Goal: Information Seeking & Learning: Learn about a topic

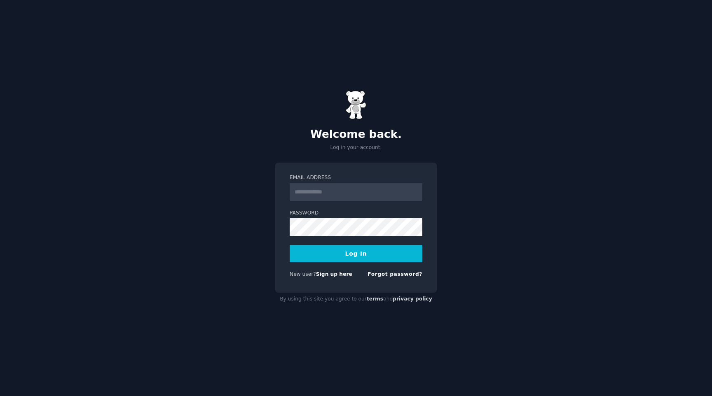
click at [316, 202] on form "Email Address Password Log In New user? Sign up here Forgot password?" at bounding box center [356, 227] width 133 height 107
click at [316, 195] on input "Email Address" at bounding box center [356, 192] width 133 height 18
type input "**********"
click at [344, 244] on form "**********" at bounding box center [356, 227] width 133 height 107
click at [344, 248] on button "Log In" at bounding box center [356, 253] width 133 height 17
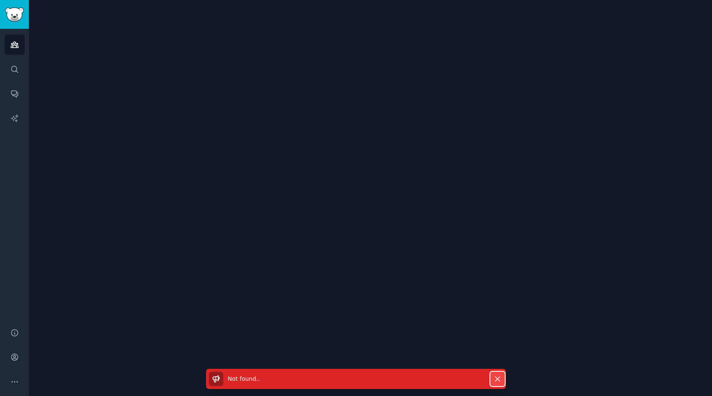
click at [495, 377] on icon "button" at bounding box center [497, 379] width 5 height 5
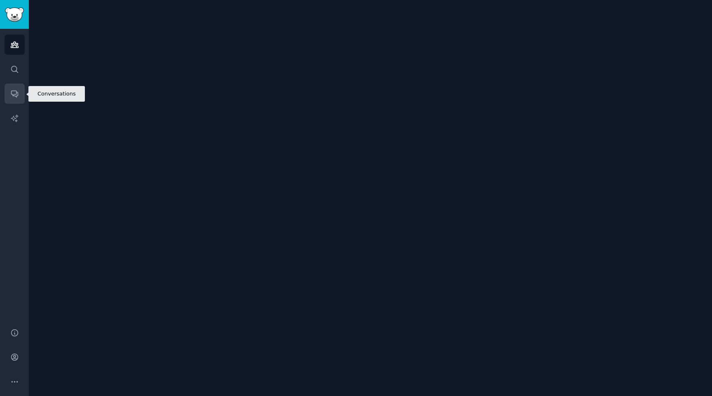
click at [9, 93] on link "Conversations" at bounding box center [15, 94] width 20 height 20
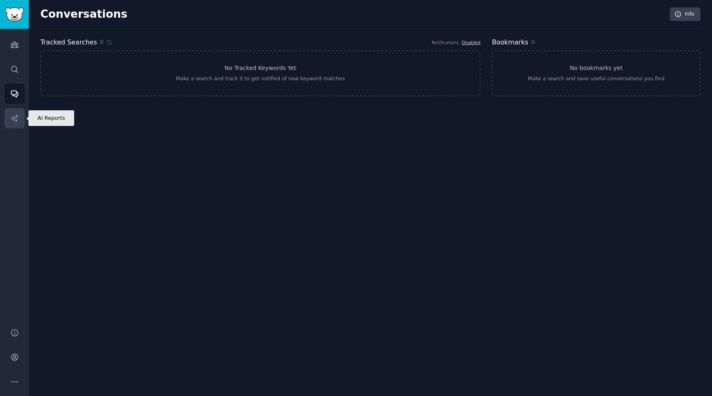
click at [17, 119] on icon "Sidebar" at bounding box center [14, 118] width 9 height 9
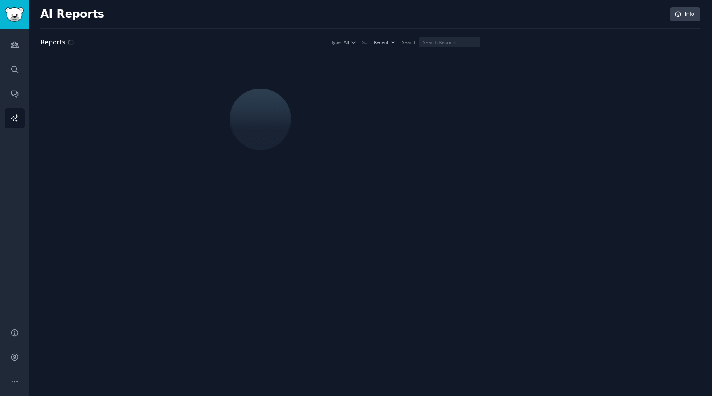
click at [11, 30] on div "Audiences Search Conversations AI Reports" at bounding box center [14, 174] width 29 height 290
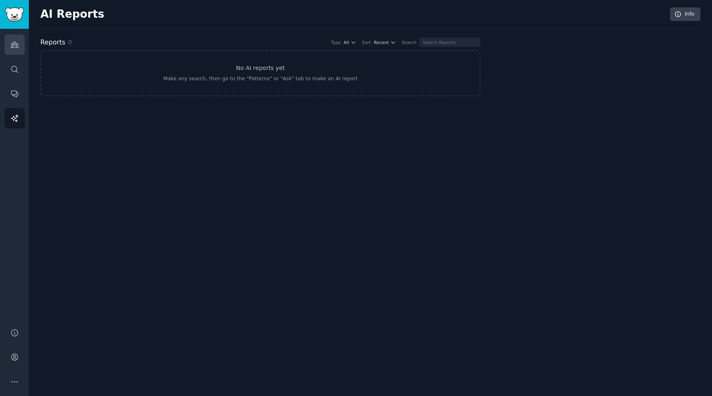
click at [11, 42] on icon "Sidebar" at bounding box center [14, 44] width 9 height 9
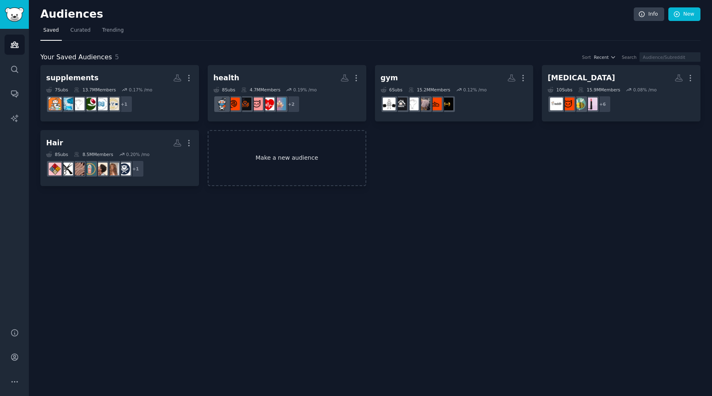
click at [253, 145] on link "Make a new audience" at bounding box center [287, 158] width 159 height 56
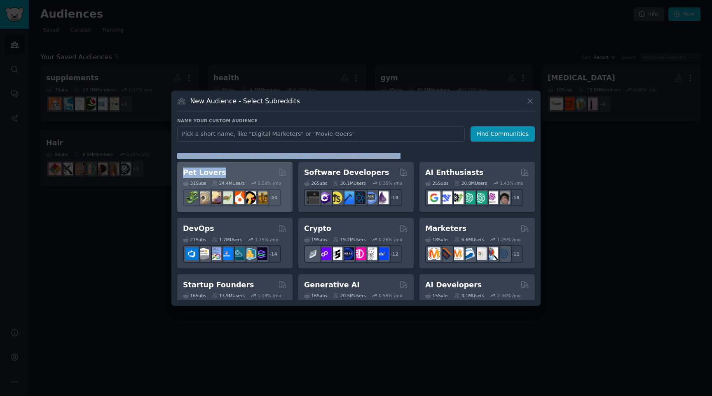
drag, startPoint x: 216, startPoint y: 152, endPoint x: 280, endPoint y: 164, distance: 64.9
click at [280, 164] on div "Name your custom audience Audience Name Find Communities No audience in mind? E…" at bounding box center [356, 209] width 358 height 182
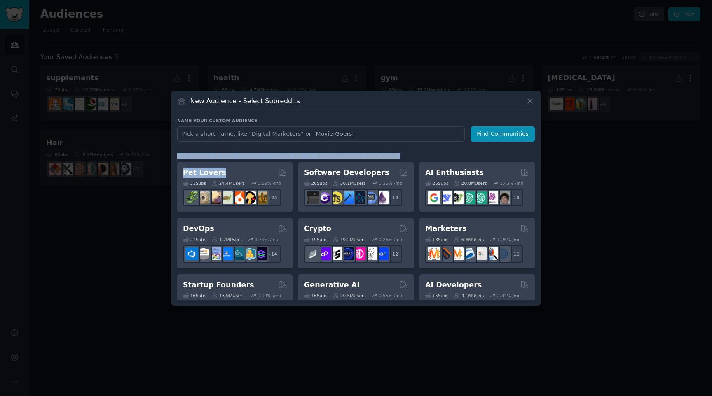
click at [337, 155] on link "trending subreddits" at bounding box center [367, 156] width 60 height 5
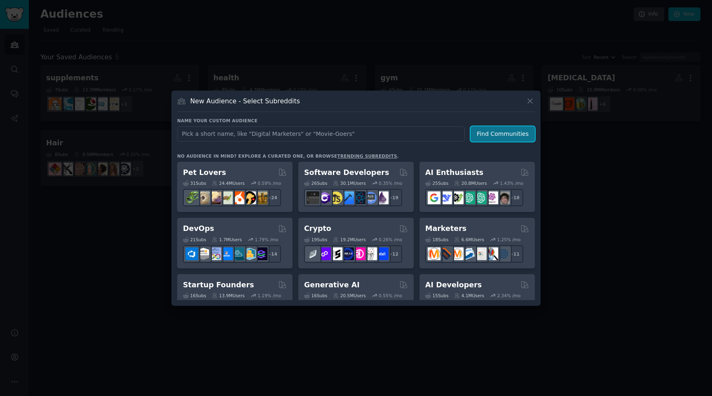
click at [485, 136] on button "Find Communities" at bounding box center [502, 133] width 64 height 15
click at [528, 99] on icon at bounding box center [530, 101] width 9 height 9
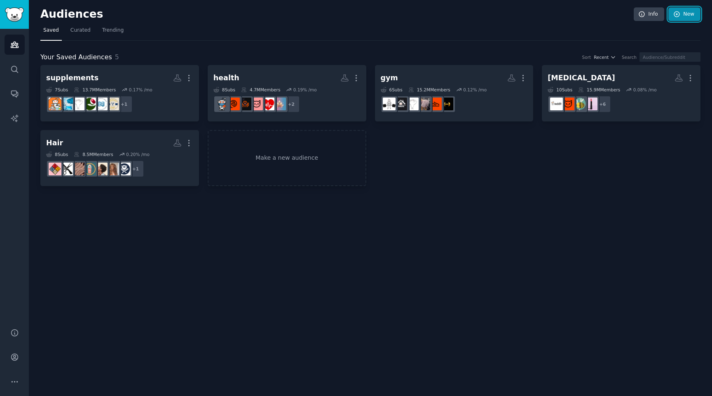
click at [679, 16] on icon at bounding box center [676, 14] width 5 height 5
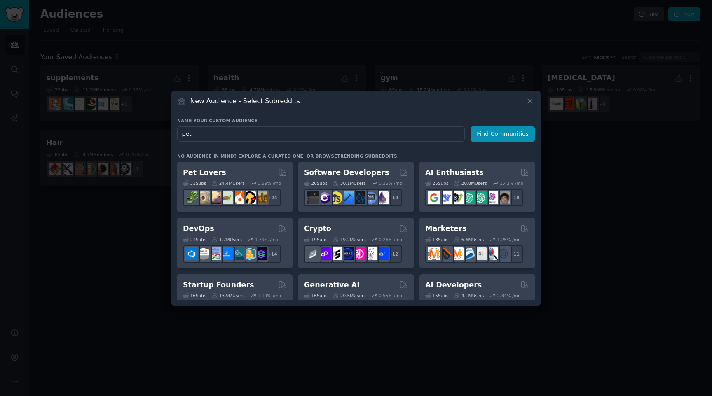
type input "pets"
click button "Find Communities" at bounding box center [502, 133] width 64 height 15
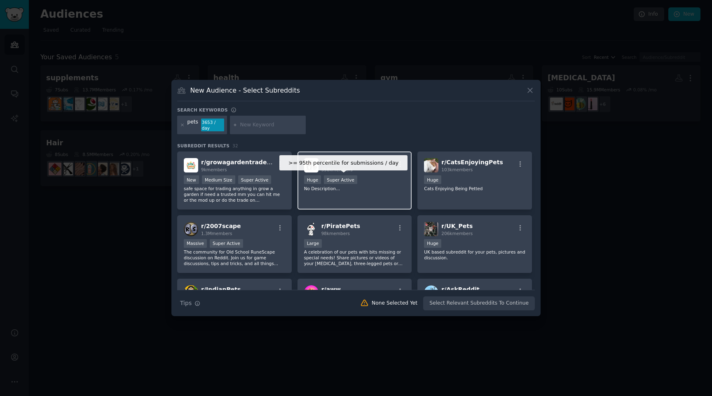
scroll to position [16, 0]
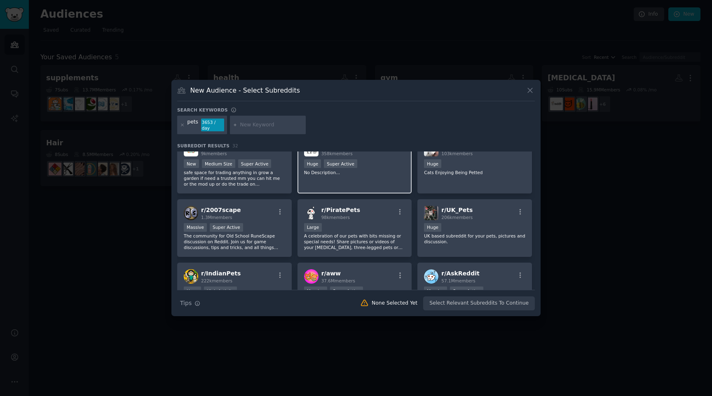
click at [380, 172] on p "No Description..." at bounding box center [354, 173] width 101 height 6
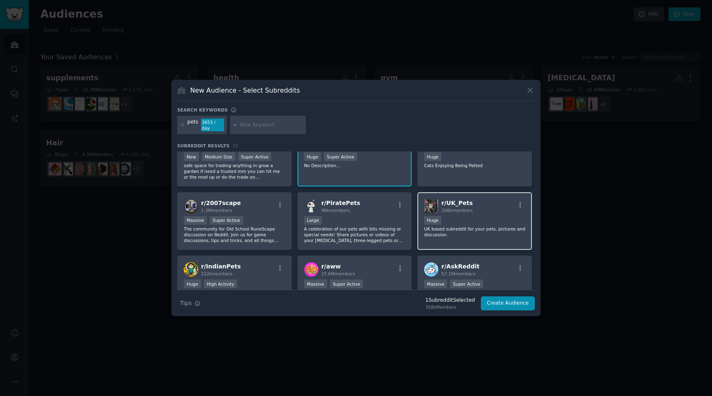
scroll to position [20, 0]
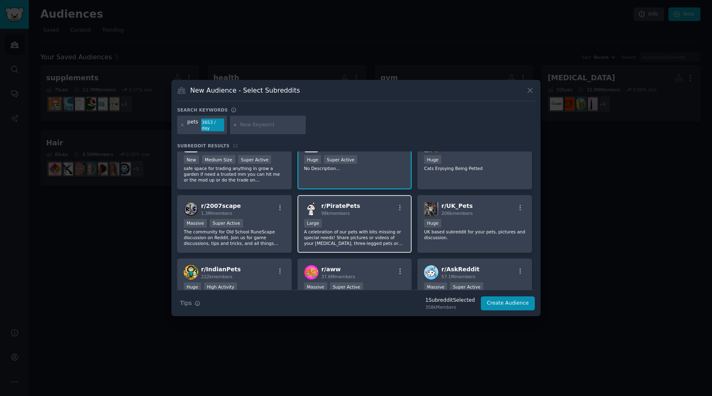
click at [379, 230] on p "A celebration of our pets with bits missing or special needs! Share pictures or…" at bounding box center [354, 237] width 101 height 17
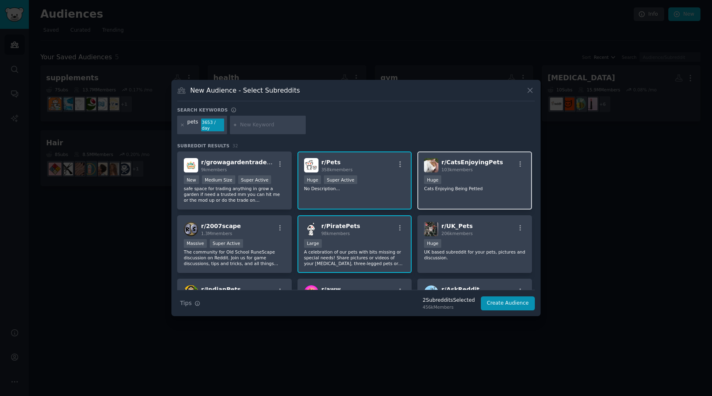
click at [462, 191] on p "Cats Enjoying Being Petted" at bounding box center [474, 189] width 101 height 6
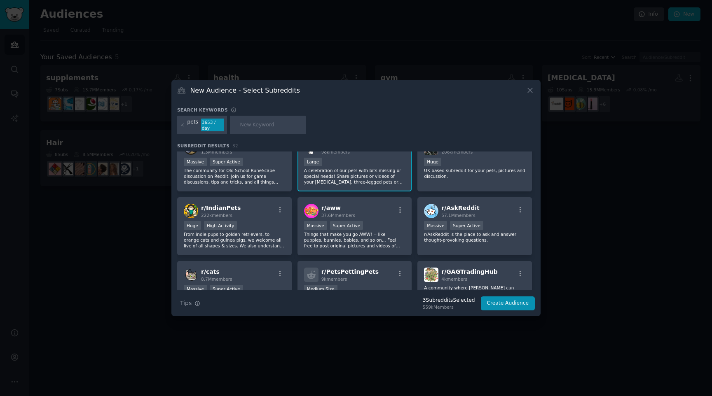
scroll to position [82, 0]
click at [241, 291] on div "Search Tips Tips 3 Subreddit s Selected 559k Members Create Audience" at bounding box center [356, 300] width 358 height 21
click at [249, 278] on div "r/ cats 8.7M members" at bounding box center [234, 274] width 101 height 14
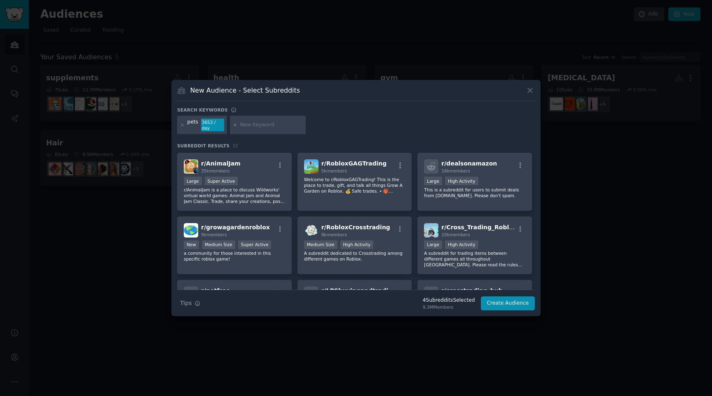
scroll to position [419, 0]
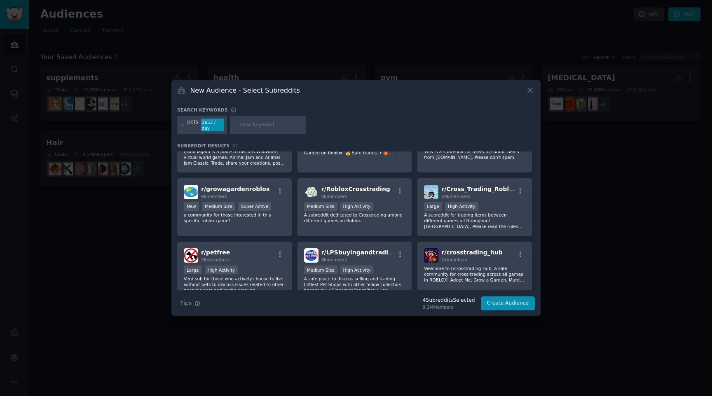
drag, startPoint x: 421, startPoint y: 309, endPoint x: 466, endPoint y: 307, distance: 44.9
click at [466, 307] on div "4 Subreddit s Selected 9.3M Members" at bounding box center [449, 303] width 64 height 13
click at [526, 93] on icon at bounding box center [530, 90] width 9 height 9
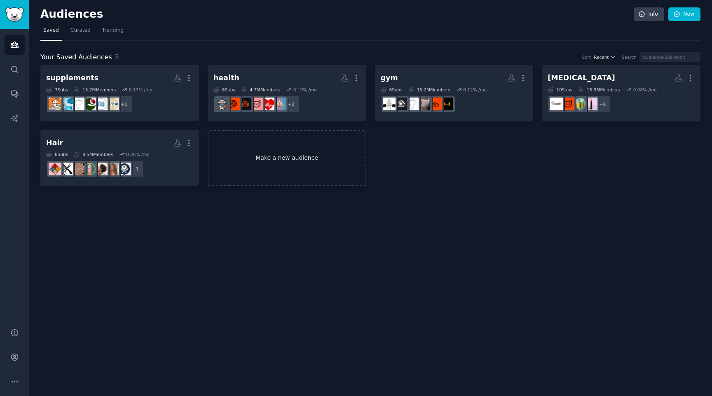
click at [280, 159] on link "Make a new audience" at bounding box center [287, 158] width 159 height 56
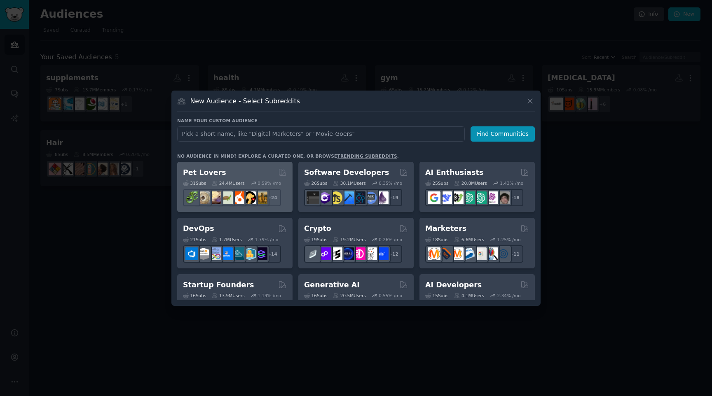
click at [242, 183] on div "24.4M Users" at bounding box center [228, 183] width 33 height 6
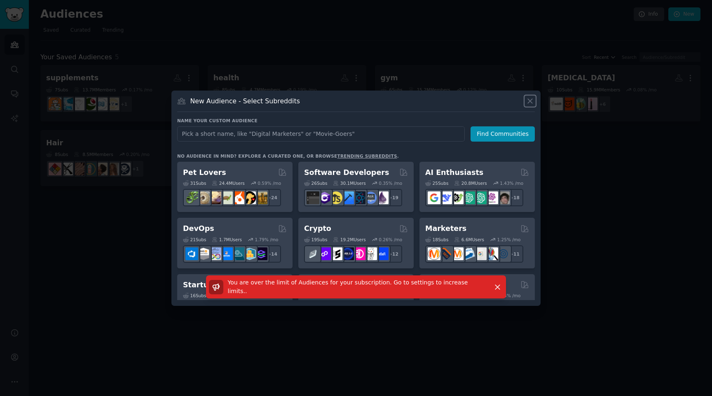
click at [531, 99] on icon at bounding box center [530, 101] width 5 height 5
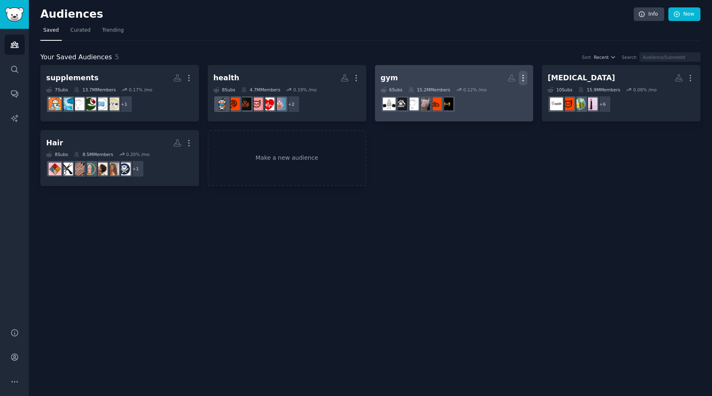
click at [523, 73] on button "More" at bounding box center [523, 78] width 9 height 14
click at [492, 92] on div "Delete" at bounding box center [494, 95] width 39 height 17
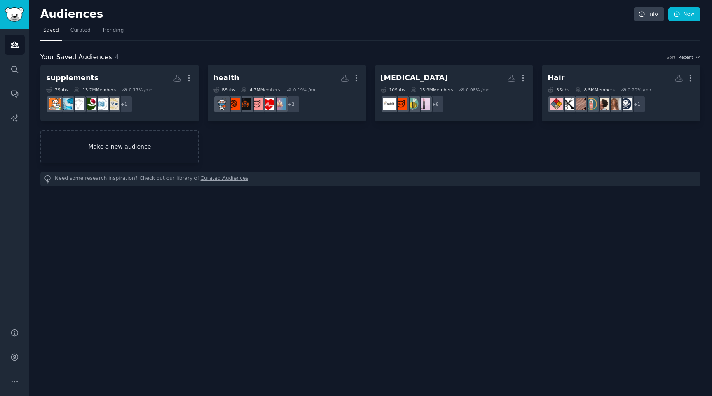
click at [163, 149] on link "Make a new audience" at bounding box center [119, 146] width 159 height 33
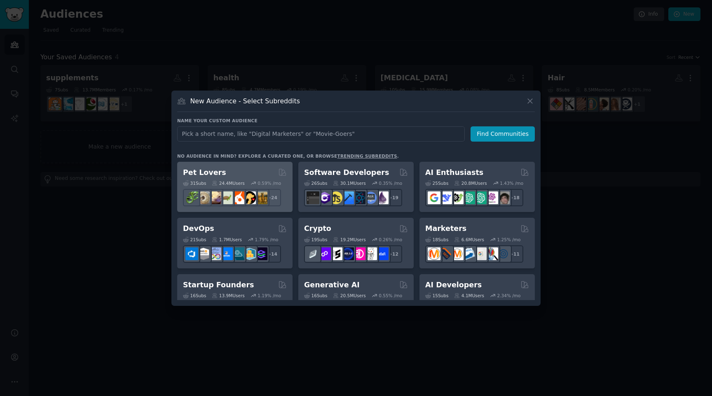
click at [243, 173] on div "Pet Lovers" at bounding box center [235, 173] width 104 height 10
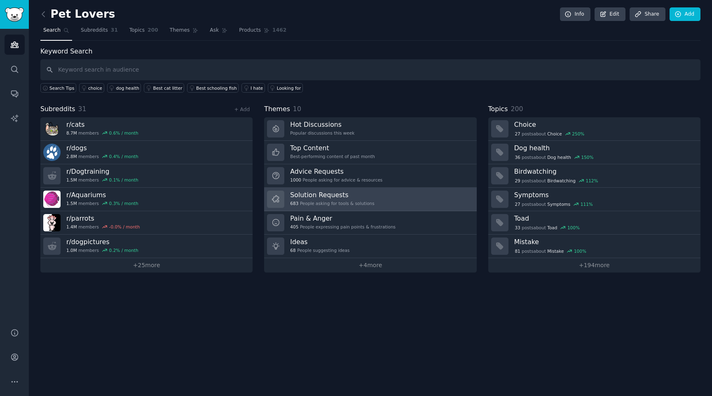
click at [374, 196] on link "Solution Requests 683 People asking for tools & solutions" at bounding box center [370, 199] width 212 height 23
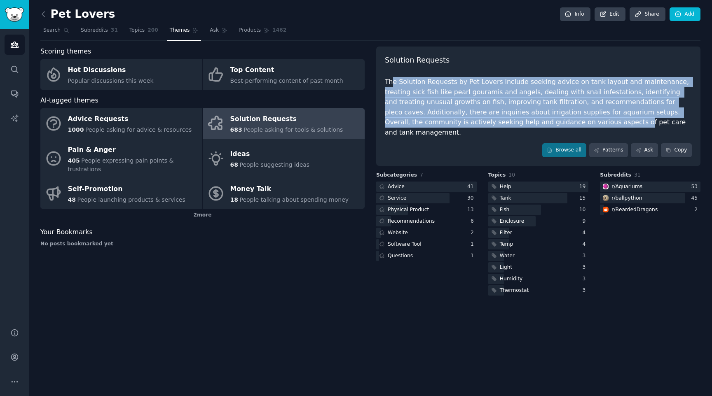
drag, startPoint x: 392, startPoint y: 85, endPoint x: 488, endPoint y: 123, distance: 103.3
click at [488, 124] on div "The Solution Requests by Pet Lovers include seeking advice on tank layout and m…" at bounding box center [538, 107] width 307 height 61
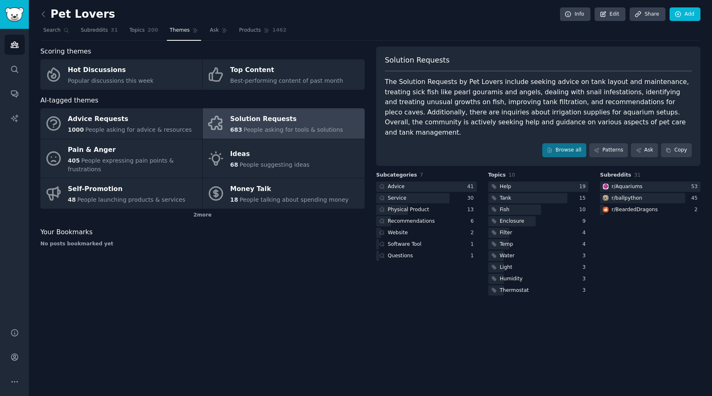
click at [544, 109] on div "The Solution Requests by Pet Lovers include seeking advice on tank layout and m…" at bounding box center [538, 107] width 307 height 61
drag, startPoint x: 418, startPoint y: 82, endPoint x: 486, endPoint y: 86, distance: 68.1
click at [486, 86] on div "The Solution Requests by Pet Lovers include seeking advice on tank layout and m…" at bounding box center [538, 107] width 307 height 61
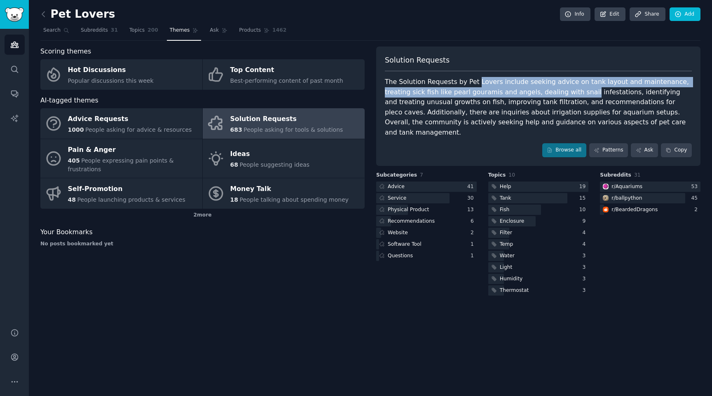
drag, startPoint x: 486, startPoint y: 86, endPoint x: 554, endPoint y: 90, distance: 67.6
click at [554, 90] on div "The Solution Requests by Pet Lovers include seeking advice on tank layout and m…" at bounding box center [538, 107] width 307 height 61
click at [577, 82] on div "The Solution Requests by Pet Lovers include seeking advice on tank layout and m…" at bounding box center [538, 107] width 307 height 61
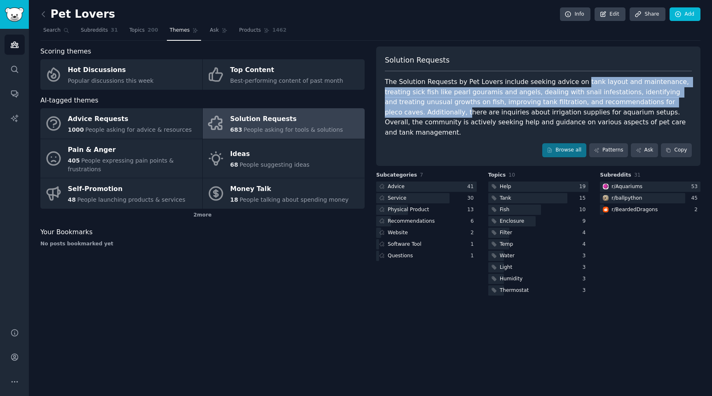
drag, startPoint x: 570, startPoint y: 83, endPoint x: 661, endPoint y: 103, distance: 93.1
click at [661, 103] on div "The Solution Requests by Pet Lovers include seeking advice on tank layout and m…" at bounding box center [538, 107] width 307 height 61
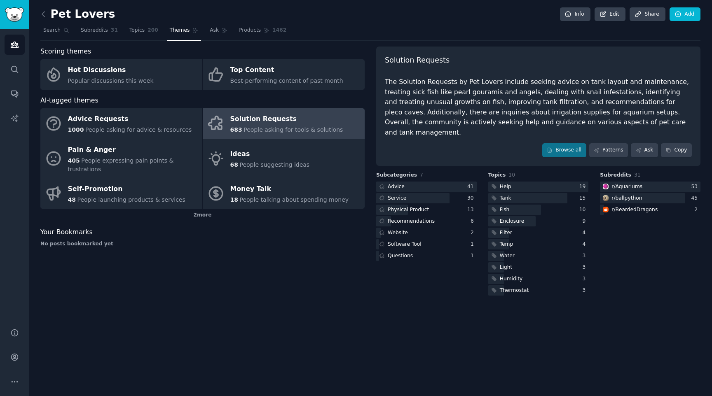
click at [561, 79] on div "The Solution Requests by Pet Lovers include seeking advice on tank layout and m…" at bounding box center [538, 107] width 307 height 61
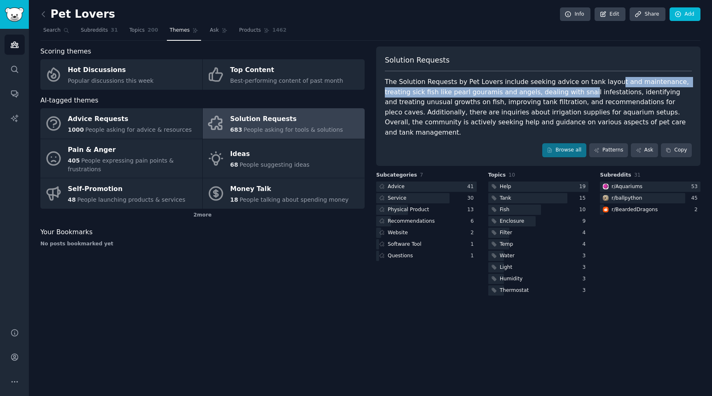
drag, startPoint x: 552, startPoint y: 89, endPoint x: 601, endPoint y: 83, distance: 48.6
click at [601, 83] on div "The Solution Requests by Pet Lovers include seeking advice on tank layout and m…" at bounding box center [538, 107] width 307 height 61
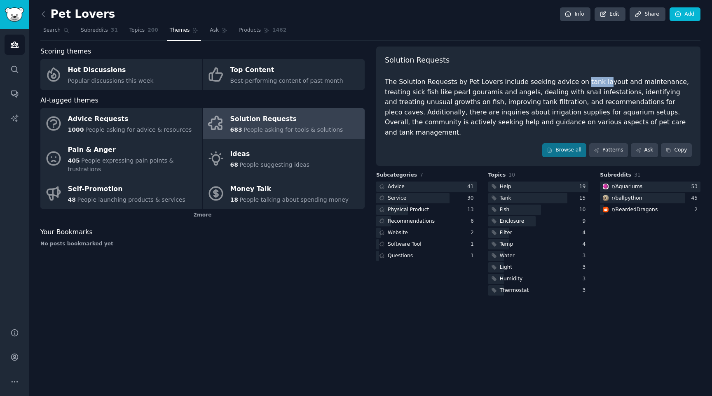
drag, startPoint x: 590, startPoint y: 82, endPoint x: 572, endPoint y: 81, distance: 18.6
click at [572, 81] on div "The Solution Requests by Pet Lovers include seeking advice on tank layout and m…" at bounding box center [538, 107] width 307 height 61
click at [606, 82] on div "The Solution Requests by Pet Lovers include seeking advice on tank layout and m…" at bounding box center [538, 107] width 307 height 61
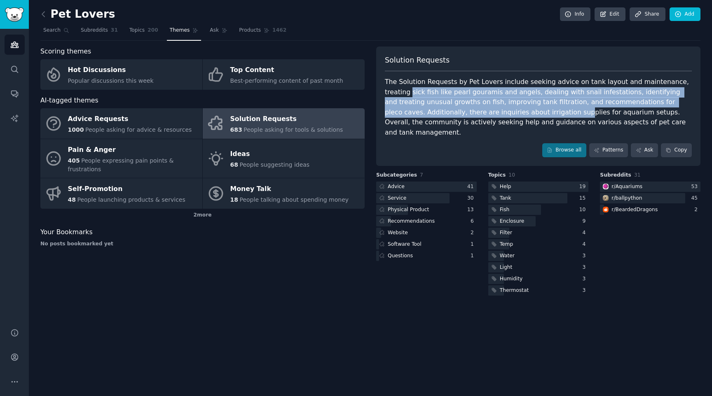
drag, startPoint x: 386, startPoint y: 92, endPoint x: 467, endPoint y: 111, distance: 83.6
click at [467, 111] on div "The Solution Requests by Pet Lovers include seeking advice on tank layout and m…" at bounding box center [538, 107] width 307 height 61
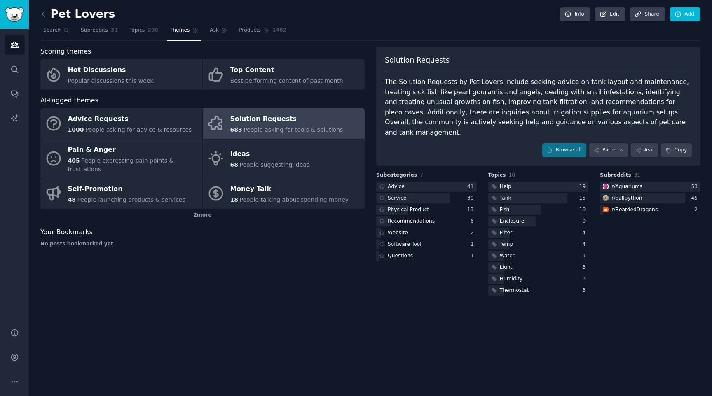
click at [488, 93] on div "The Solution Requests by Pet Lovers include seeking advice on tank layout and m…" at bounding box center [538, 107] width 307 height 61
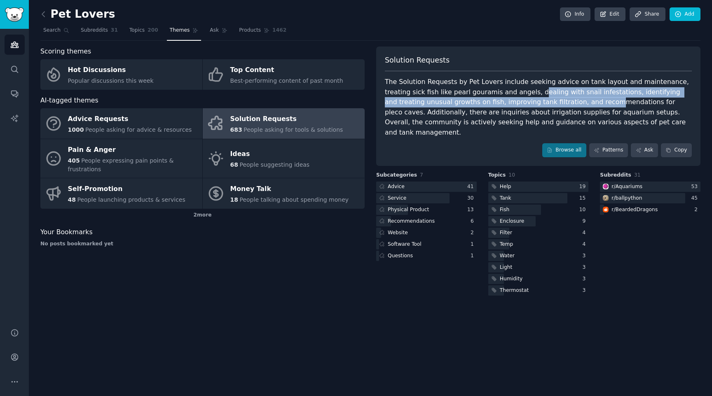
drag, startPoint x: 505, startPoint y: 93, endPoint x: 535, endPoint y: 106, distance: 32.1
click at [535, 106] on div "The Solution Requests by Pet Lovers include seeking advice on tank layout and m…" at bounding box center [538, 107] width 307 height 61
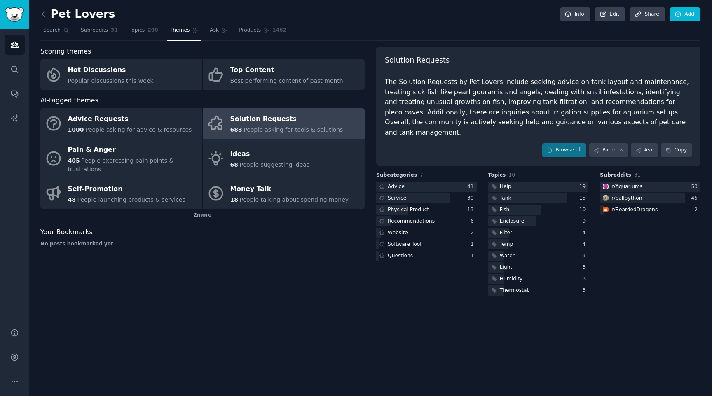
click at [540, 86] on div "The Solution Requests by Pet Lovers include seeking advice on tank layout and m…" at bounding box center [538, 107] width 307 height 61
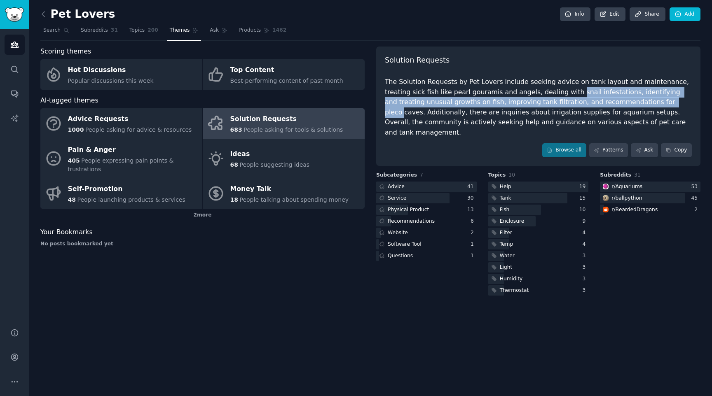
drag, startPoint x: 539, startPoint y: 93, endPoint x: 603, endPoint y: 99, distance: 64.1
click at [603, 99] on div "The Solution Requests by Pet Lovers include seeking advice on tank layout and m…" at bounding box center [538, 107] width 307 height 61
click at [597, 91] on div "The Solution Requests by Pet Lovers include seeking advice on tank layout and m…" at bounding box center [538, 107] width 307 height 61
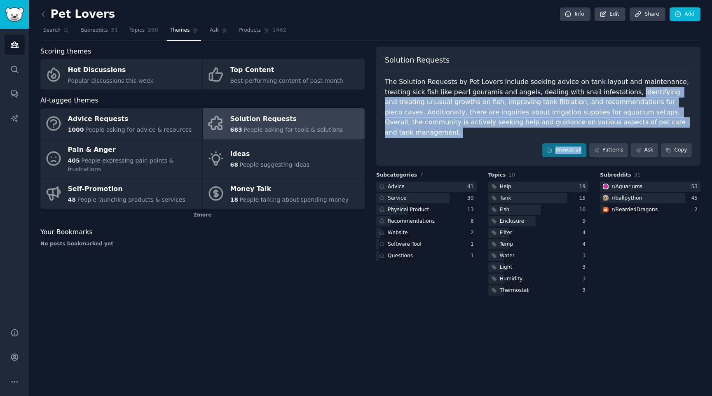
drag, startPoint x: 592, startPoint y: 92, endPoint x: 409, endPoint y: 150, distance: 192.1
click at [409, 150] on div "Solution Requests The Solution Requests by Pet Lovers include seeking advice on…" at bounding box center [538, 106] width 324 height 119
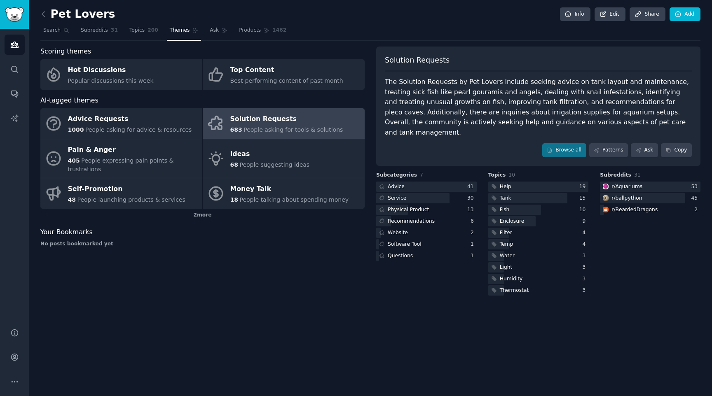
click at [398, 96] on div "The Solution Requests by Pet Lovers include seeking advice on tank layout and m…" at bounding box center [538, 107] width 307 height 61
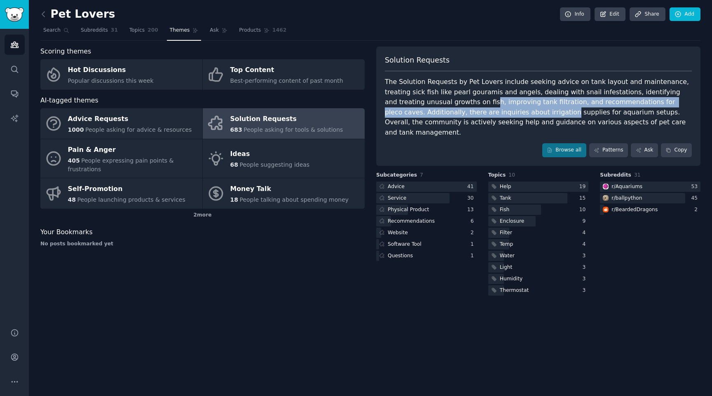
drag, startPoint x: 426, startPoint y: 104, endPoint x: 456, endPoint y: 110, distance: 30.9
click at [456, 110] on div "The Solution Requests by Pet Lovers include seeking advice on tank layout and m…" at bounding box center [538, 107] width 307 height 61
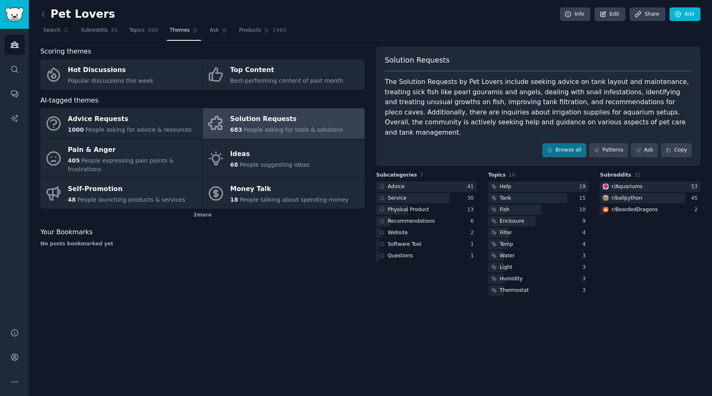
click at [513, 109] on div "The Solution Requests by Pet Lovers include seeking advice on tank layout and m…" at bounding box center [538, 107] width 307 height 61
drag, startPoint x: 512, startPoint y: 105, endPoint x: 538, endPoint y: 124, distance: 32.8
click at [538, 125] on div "The Solution Requests by Pet Lovers include seeking advice on tank layout and m…" at bounding box center [538, 107] width 307 height 61
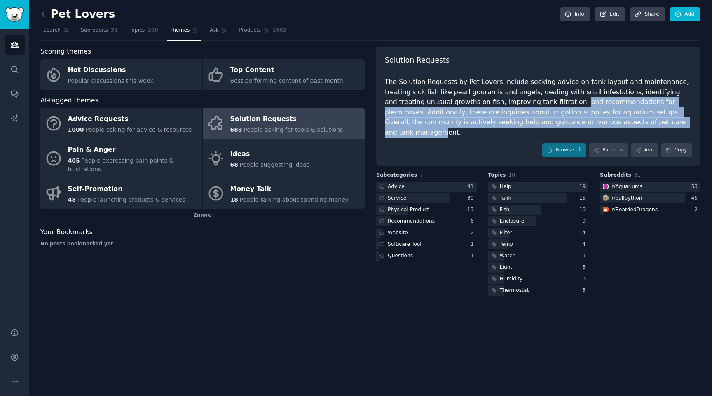
drag, startPoint x: 507, startPoint y: 105, endPoint x: 573, endPoint y: 124, distance: 68.7
click at [573, 124] on div "The Solution Requests by Pet Lovers include seeking advice on tank layout and m…" at bounding box center [538, 107] width 307 height 61
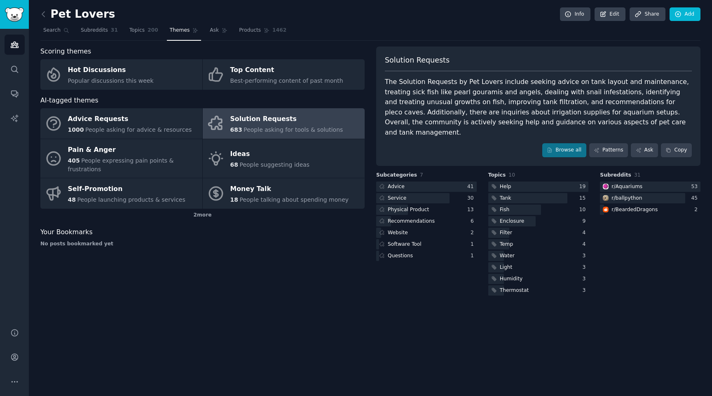
click at [593, 120] on div "The Solution Requests by Pet Lovers include seeking advice on tank layout and m…" at bounding box center [538, 107] width 307 height 61
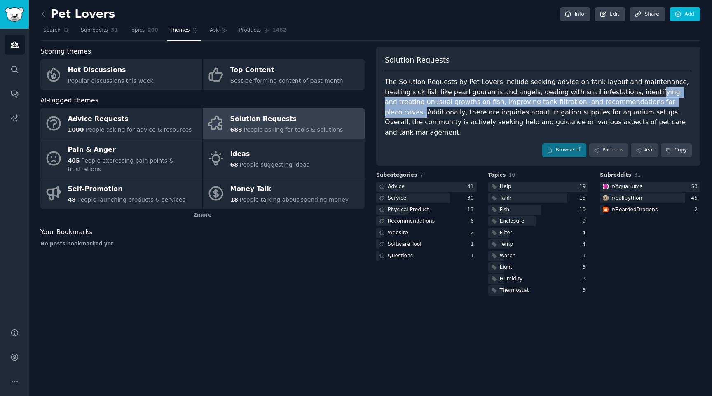
drag, startPoint x: 624, startPoint y: 101, endPoint x: 609, endPoint y: 92, distance: 17.2
click at [610, 92] on div "The Solution Requests by Pet Lovers include seeking advice on tank layout and m…" at bounding box center [538, 107] width 307 height 61
click at [609, 92] on div "The Solution Requests by Pet Lovers include seeking advice on tank layout and m…" at bounding box center [538, 107] width 307 height 61
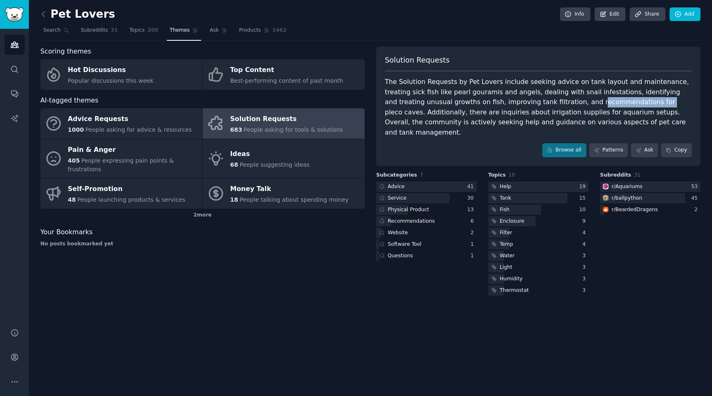
drag, startPoint x: 521, startPoint y: 102, endPoint x: 584, endPoint y: 105, distance: 63.5
click at [584, 105] on div "The Solution Requests by Pet Lovers include seeking advice on tank layout and m…" at bounding box center [538, 107] width 307 height 61
click at [616, 105] on div "The Solution Requests by Pet Lovers include seeking advice on tank layout and m…" at bounding box center [538, 107] width 307 height 61
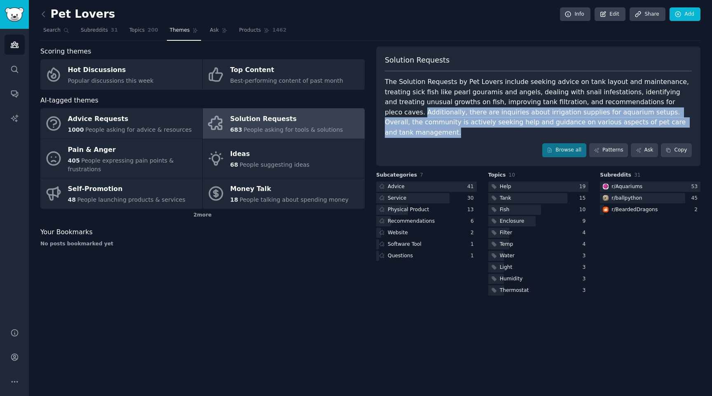
drag, startPoint x: 625, startPoint y: 103, endPoint x: 627, endPoint y: 124, distance: 20.7
click at [627, 124] on div "The Solution Requests by Pet Lovers include seeking advice on tank layout and m…" at bounding box center [538, 107] width 307 height 61
drag, startPoint x: 627, startPoint y: 124, endPoint x: 627, endPoint y: 105, distance: 18.5
click at [627, 105] on div "The Solution Requests by Pet Lovers include seeking advice on tank layout and m…" at bounding box center [538, 107] width 307 height 61
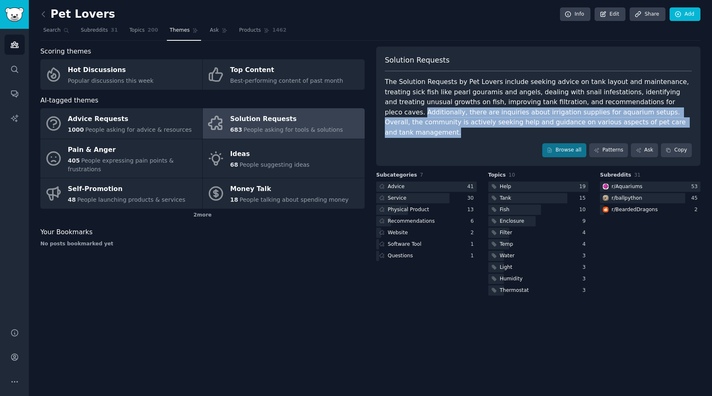
click at [627, 105] on div "The Solution Requests by Pet Lovers include seeking advice on tank layout and m…" at bounding box center [538, 107] width 307 height 61
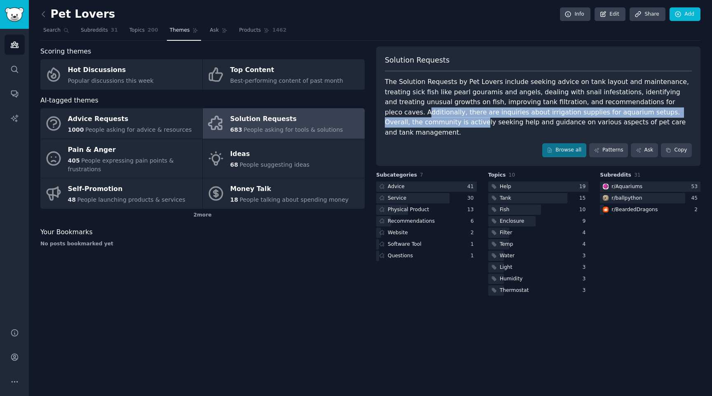
drag, startPoint x: 627, startPoint y: 105, endPoint x: 640, endPoint y: 117, distance: 17.8
click at [640, 117] on div "The Solution Requests by Pet Lovers include seeking advice on tank layout and m…" at bounding box center [538, 107] width 307 height 61
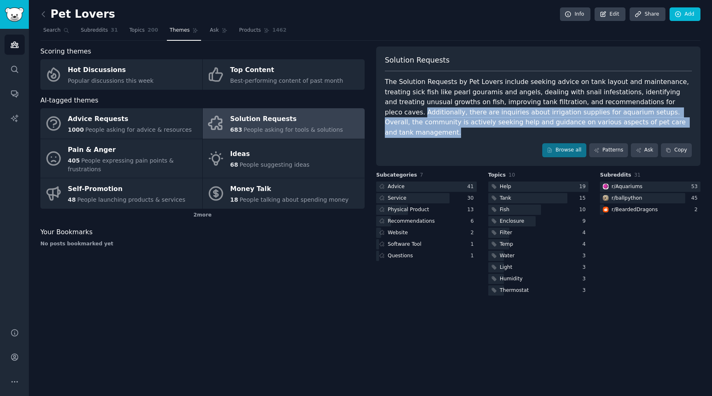
drag, startPoint x: 622, startPoint y: 106, endPoint x: 628, endPoint y: 120, distance: 15.1
click at [628, 120] on div "The Solution Requests by Pet Lovers include seeking advice on tank layout and m…" at bounding box center [538, 107] width 307 height 61
click at [627, 118] on div "The Solution Requests by Pet Lovers include seeking advice on tank layout and m…" at bounding box center [538, 107] width 307 height 61
drag, startPoint x: 625, startPoint y: 102, endPoint x: 628, endPoint y: 123, distance: 21.3
click at [628, 123] on div "The Solution Requests by Pet Lovers include seeking advice on tank layout and m…" at bounding box center [538, 107] width 307 height 61
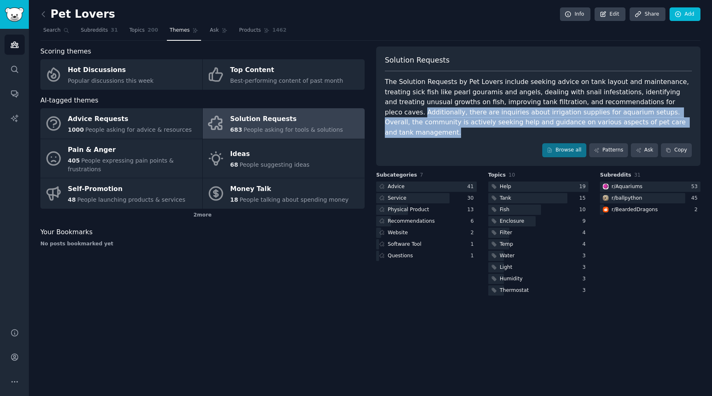
drag, startPoint x: 624, startPoint y: 103, endPoint x: 629, endPoint y: 122, distance: 19.8
click at [629, 122] on div "The Solution Requests by Pet Lovers include seeking advice on tank layout and m…" at bounding box center [538, 107] width 307 height 61
drag, startPoint x: 622, startPoint y: 106, endPoint x: 625, endPoint y: 122, distance: 16.4
click at [625, 122] on div "The Solution Requests by Pet Lovers include seeking advice on tank layout and m…" at bounding box center [538, 107] width 307 height 61
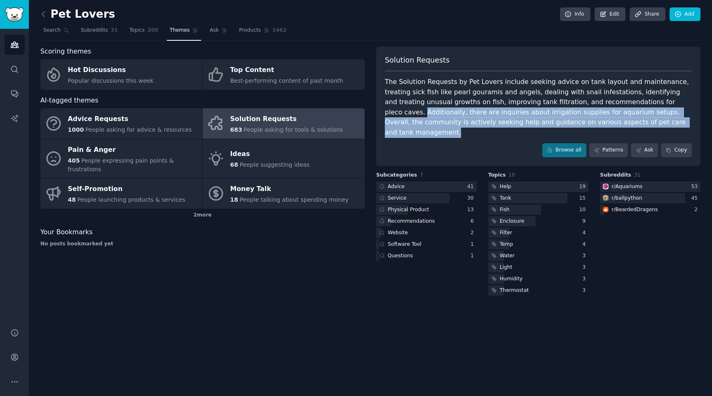
click at [625, 122] on div "The Solution Requests by Pet Lovers include seeking advice on tank layout and m…" at bounding box center [538, 107] width 307 height 61
drag, startPoint x: 623, startPoint y: 102, endPoint x: 628, endPoint y: 122, distance: 20.4
click at [628, 122] on div "The Solution Requests by Pet Lovers include seeking advice on tank layout and m…" at bounding box center [538, 107] width 307 height 61
click at [620, 122] on div "The Solution Requests by Pet Lovers include seeking advice on tank layout and m…" at bounding box center [538, 107] width 307 height 61
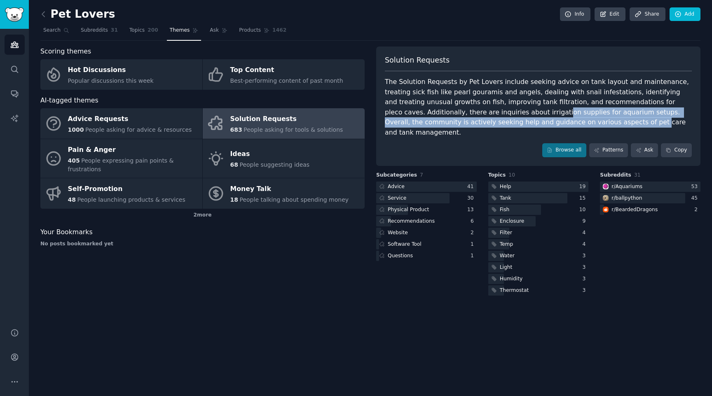
drag, startPoint x: 450, startPoint y: 111, endPoint x: 501, endPoint y: 118, distance: 51.5
click at [501, 118] on div "The Solution Requests by Pet Lovers include seeking advice on tank layout and m…" at bounding box center [538, 107] width 307 height 61
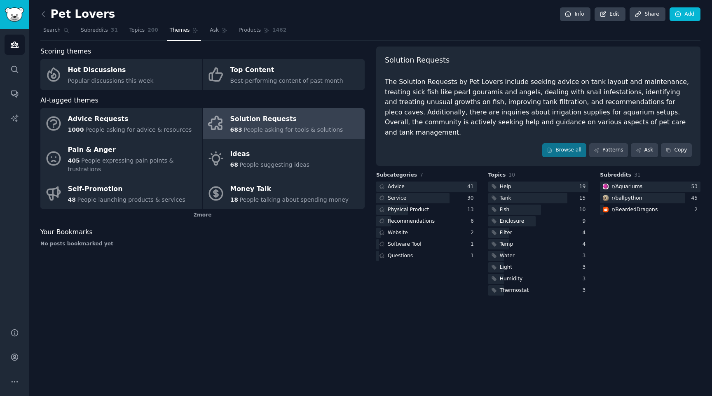
click at [494, 117] on div "The Solution Requests by Pet Lovers include seeking advice on tank layout and m…" at bounding box center [538, 107] width 307 height 61
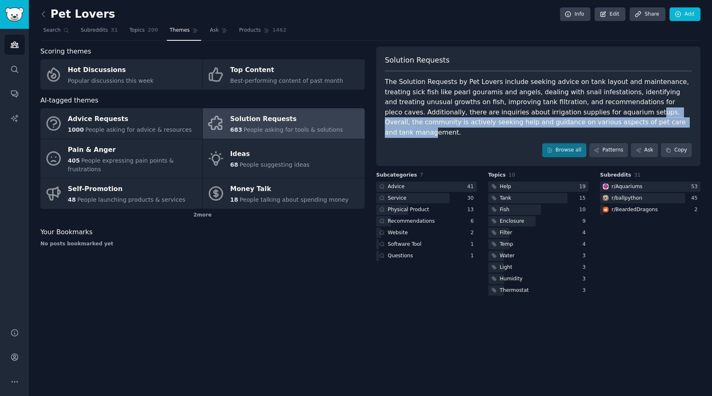
drag, startPoint x: 531, startPoint y: 114, endPoint x: 563, endPoint y: 122, distance: 32.8
click at [563, 122] on div "The Solution Requests by Pet Lovers include seeking advice on tank layout and m…" at bounding box center [538, 107] width 307 height 61
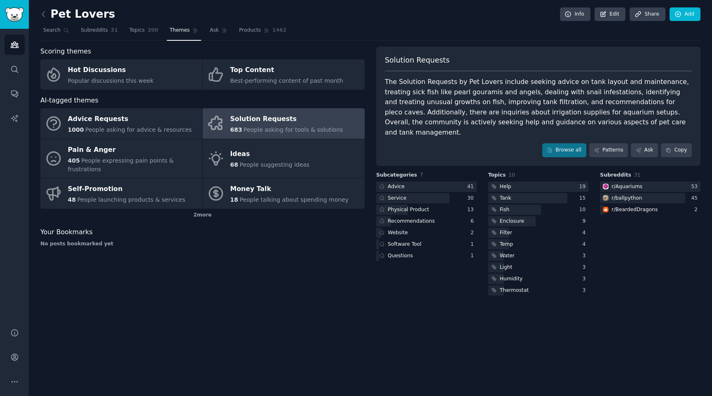
click at [594, 120] on div "The Solution Requests by Pet Lovers include seeking advice on tank layout and m…" at bounding box center [538, 107] width 307 height 61
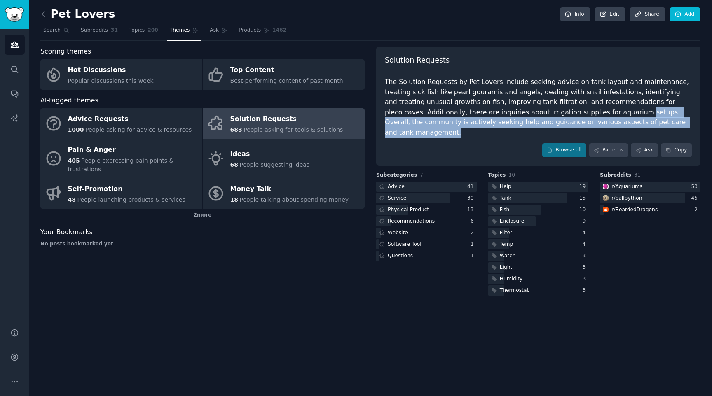
drag, startPoint x: 594, startPoint y: 120, endPoint x: 532, endPoint y: 115, distance: 61.6
click at [530, 116] on div "The Solution Requests by Pet Lovers include seeking advice on tank layout and m…" at bounding box center [538, 107] width 307 height 61
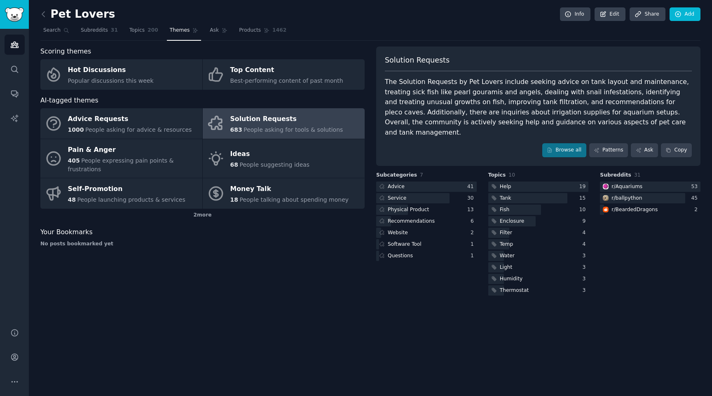
click at [553, 115] on div "The Solution Requests by Pet Lovers include seeking advice on tank layout and m…" at bounding box center [538, 107] width 307 height 61
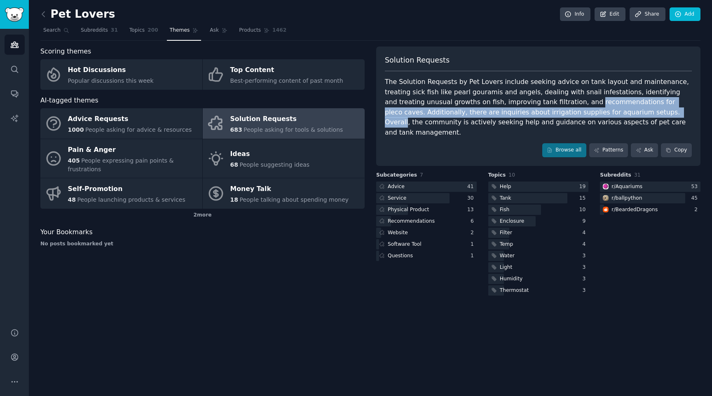
drag, startPoint x: 553, startPoint y: 115, endPoint x: 541, endPoint y: 102, distance: 17.8
click at [541, 102] on div "The Solution Requests by Pet Lovers include seeking advice on tank layout and m…" at bounding box center [538, 107] width 307 height 61
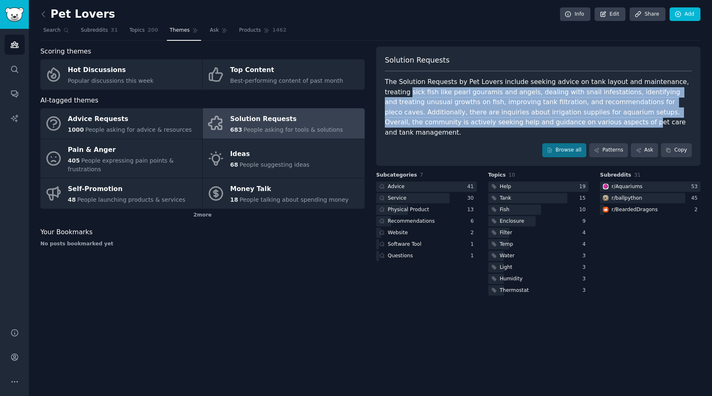
drag, startPoint x: 401, startPoint y: 89, endPoint x: 495, endPoint y: 120, distance: 99.3
click at [495, 120] on div "Solution Requests The Solution Requests by Pet Lovers include seeking advice on…" at bounding box center [538, 106] width 324 height 119
click at [91, 29] on span "Subreddits" at bounding box center [94, 30] width 27 height 7
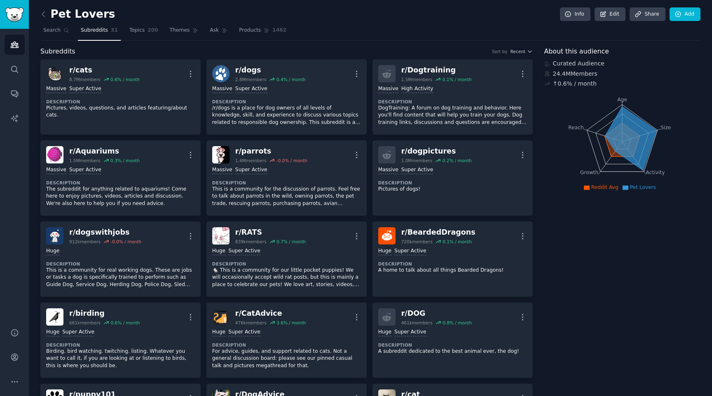
drag, startPoint x: 257, startPoint y: 37, endPoint x: 161, endPoint y: 32, distance: 95.7
click at [257, 37] on link "Products 1462" at bounding box center [262, 32] width 53 height 17
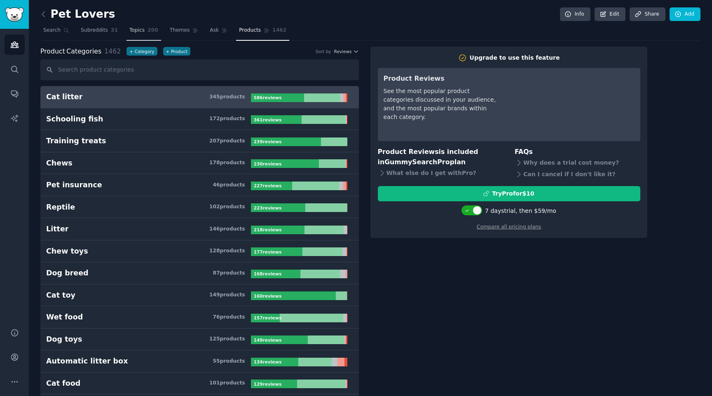
click at [147, 29] on span "200" at bounding box center [152, 30] width 11 height 7
click at [180, 29] on span "Themes" at bounding box center [180, 30] width 20 height 7
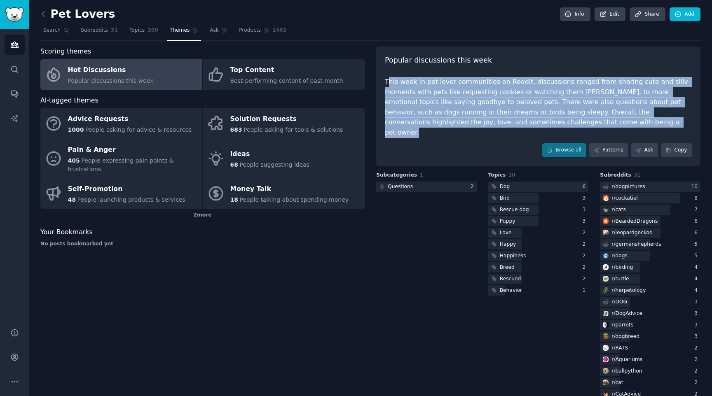
drag, startPoint x: 473, startPoint y: 104, endPoint x: 387, endPoint y: 82, distance: 89.0
click at [387, 82] on div "Popular discussions this week This week in pet lover communities on Reddit, dis…" at bounding box center [538, 106] width 324 height 119
click at [386, 82] on div "This week in pet lover communities on Reddit, discussions ranged from sharing c…" at bounding box center [538, 107] width 307 height 61
drag, startPoint x: 382, startPoint y: 80, endPoint x: 533, endPoint y: 129, distance: 158.8
click at [533, 129] on div "Popular discussions this week This week in pet lover communities on Reddit, dis…" at bounding box center [538, 106] width 324 height 119
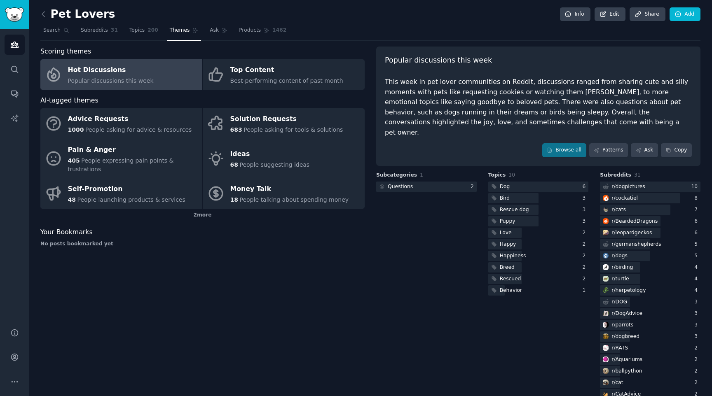
click at [519, 109] on div "This week in pet lover communities on Reddit, discussions ranged from sharing c…" at bounding box center [538, 107] width 307 height 61
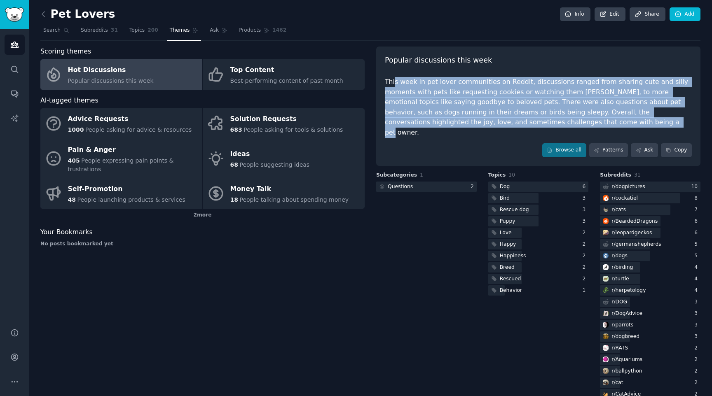
drag, startPoint x: 524, startPoint y: 122, endPoint x: 391, endPoint y: 79, distance: 139.6
click at [391, 79] on div "This week in pet lover communities on Reddit, discussions ranged from sharing c…" at bounding box center [538, 107] width 307 height 61
drag, startPoint x: 388, startPoint y: 80, endPoint x: 516, endPoint y: 119, distance: 133.5
click at [516, 119] on div "This week in pet lover communities on Reddit, discussions ranged from sharing c…" at bounding box center [538, 107] width 307 height 61
click at [516, 120] on div "This week in pet lover communities on Reddit, discussions ranged from sharing c…" at bounding box center [538, 107] width 307 height 61
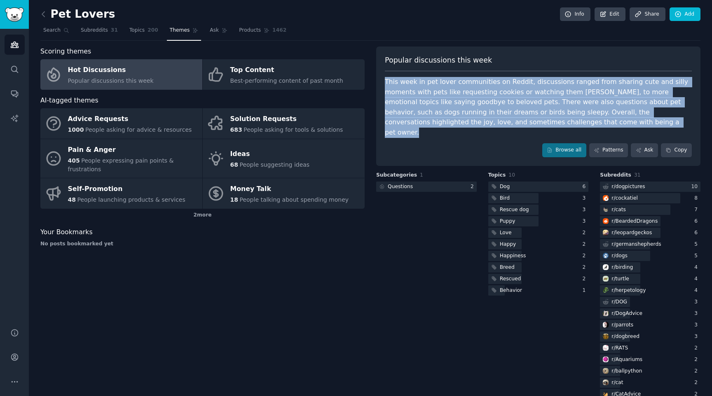
drag, startPoint x: 516, startPoint y: 120, endPoint x: 390, endPoint y: 84, distance: 130.4
click at [390, 84] on div "This week in pet lover communities on Reddit, discussions ranged from sharing c…" at bounding box center [538, 107] width 307 height 61
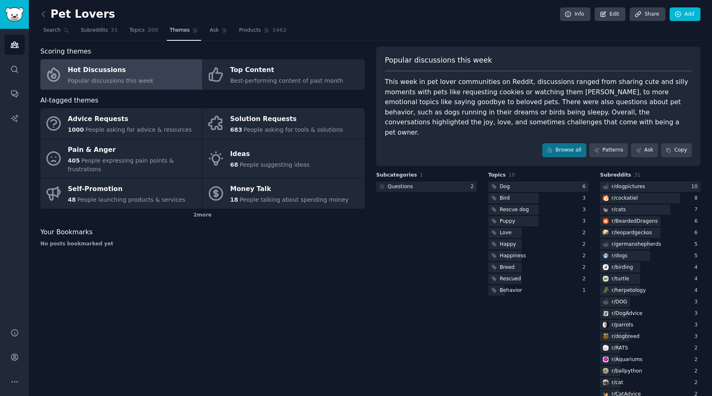
click at [416, 118] on div "This week in pet lover communities on Reddit, discussions ranged from sharing c…" at bounding box center [538, 107] width 307 height 61
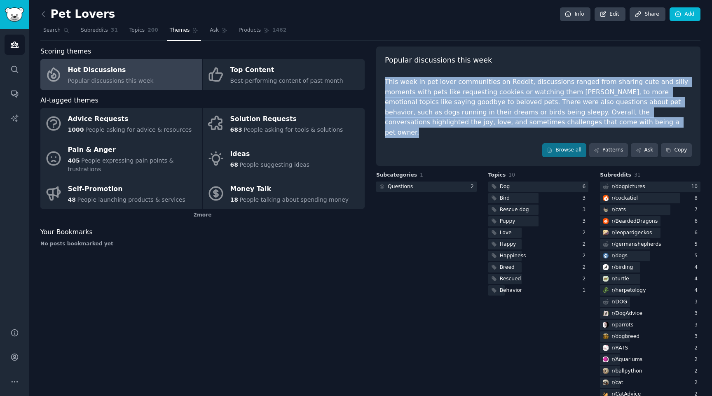
drag, startPoint x: 497, startPoint y: 120, endPoint x: 382, endPoint y: 81, distance: 121.4
click at [382, 81] on div "Popular discussions this week This week in pet lover communities on Reddit, dis…" at bounding box center [538, 106] width 324 height 119
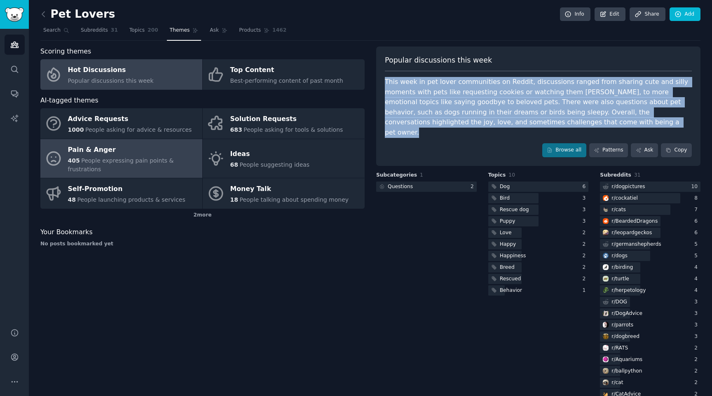
click at [136, 175] on link "Pain & Anger 405 People expressing pain points & frustrations" at bounding box center [121, 158] width 162 height 39
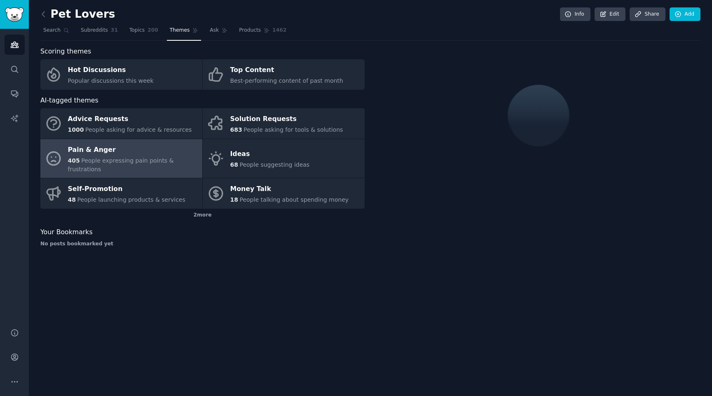
drag, startPoint x: 407, startPoint y: 67, endPoint x: 468, endPoint y: 110, distance: 75.0
click at [468, 112] on div at bounding box center [538, 116] width 324 height 138
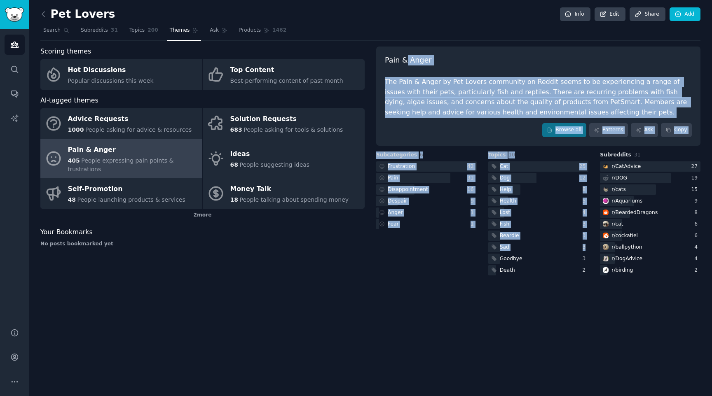
click at [591, 259] on div "Pain & Anger The Pain & Anger by Pet Lovers community on Reddit seems to be exp…" at bounding box center [538, 162] width 324 height 231
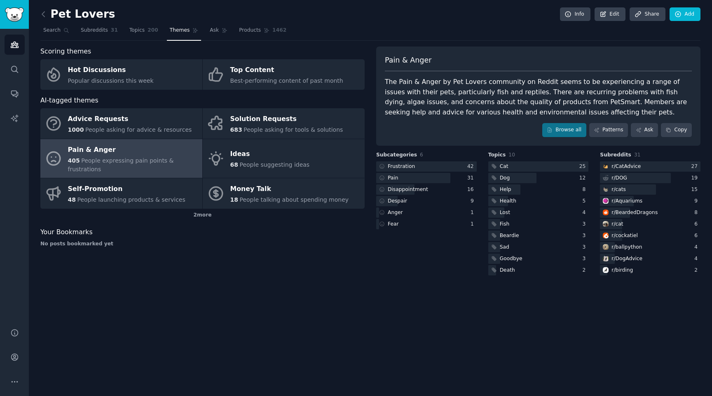
click at [517, 111] on div "The Pain & Anger by Pet Lovers community on Reddit seems to be experiencing a r…" at bounding box center [538, 97] width 307 height 40
drag, startPoint x: 410, startPoint y: 81, endPoint x: 499, endPoint y: 86, distance: 89.5
click at [499, 86] on div "The Pain & Anger by Pet Lovers community on Reddit seems to be experiencing a r…" at bounding box center [538, 97] width 307 height 40
click at [556, 82] on div "The Pain & Anger by Pet Lovers community on Reddit seems to be experiencing a r…" at bounding box center [538, 97] width 307 height 40
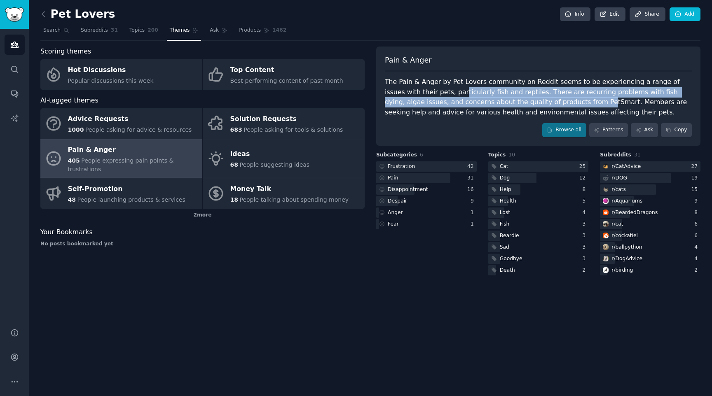
drag, startPoint x: 426, startPoint y: 89, endPoint x: 524, endPoint y: 98, distance: 98.1
click at [524, 98] on div "The Pain & Anger by Pet Lovers community on Reddit seems to be experiencing a r…" at bounding box center [538, 97] width 307 height 40
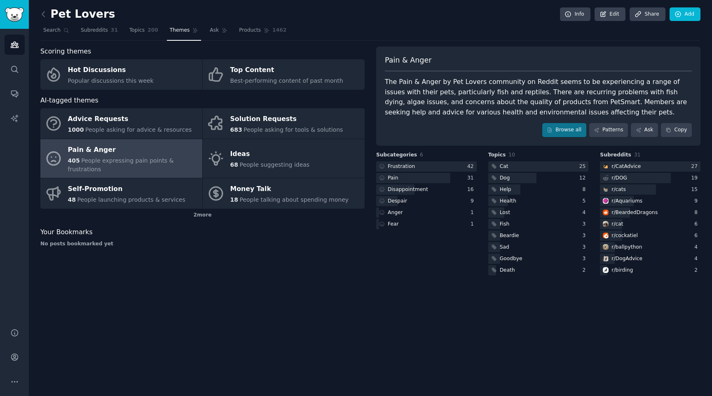
click at [496, 95] on div "The Pain & Anger by Pet Lovers community on Reddit seems to be experiencing a r…" at bounding box center [538, 97] width 307 height 40
drag, startPoint x: 501, startPoint y: 94, endPoint x: 433, endPoint y: 91, distance: 68.1
click at [434, 91] on div "The Pain & Anger by Pet Lovers community on Reddit seems to be experiencing a r…" at bounding box center [538, 97] width 307 height 40
click at [555, 88] on div "The Pain & Anger by Pet Lovers community on Reddit seems to be experiencing a r…" at bounding box center [538, 97] width 307 height 40
drag, startPoint x: 521, startPoint y: 93, endPoint x: 637, endPoint y: 94, distance: 115.8
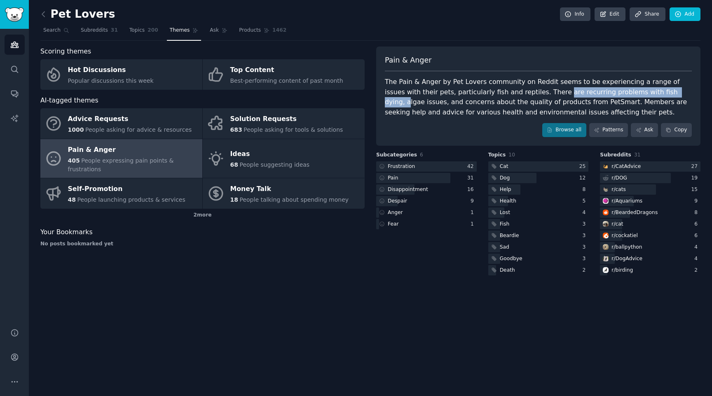
click at [638, 95] on div "The Pain & Anger by Pet Lovers community on Reddit seems to be experiencing a r…" at bounding box center [538, 97] width 307 height 40
click at [625, 94] on div "The Pain & Anger by Pet Lovers community on Reddit seems to be experiencing a r…" at bounding box center [538, 97] width 307 height 40
drag, startPoint x: 632, startPoint y: 96, endPoint x: 600, endPoint y: 89, distance: 33.3
click at [600, 89] on div "The Pain & Anger by Pet Lovers community on Reddit seems to be experiencing a r…" at bounding box center [538, 97] width 307 height 40
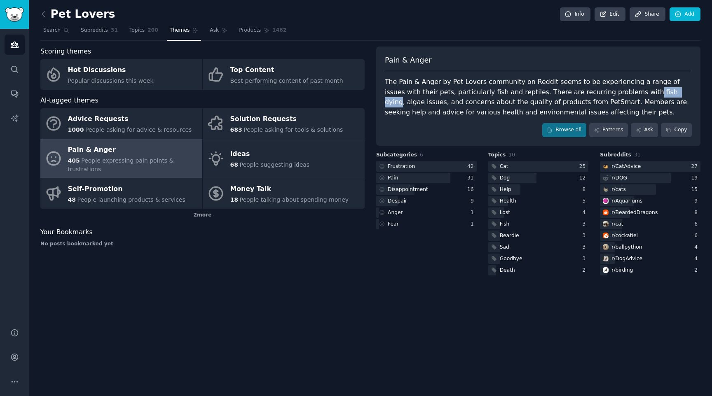
drag, startPoint x: 600, startPoint y: 89, endPoint x: 623, endPoint y: 90, distance: 23.5
click at [624, 90] on div "The Pain & Anger by Pet Lovers community on Reddit seems to be experiencing a r…" at bounding box center [538, 97] width 307 height 40
click at [623, 90] on div "The Pain & Anger by Pet Lovers community on Reddit seems to be experiencing a r…" at bounding box center [538, 97] width 307 height 40
drag, startPoint x: 623, startPoint y: 90, endPoint x: 604, endPoint y: 89, distance: 19.0
click at [603, 89] on div "The Pain & Anger by Pet Lovers community on Reddit seems to be experiencing a r…" at bounding box center [538, 97] width 307 height 40
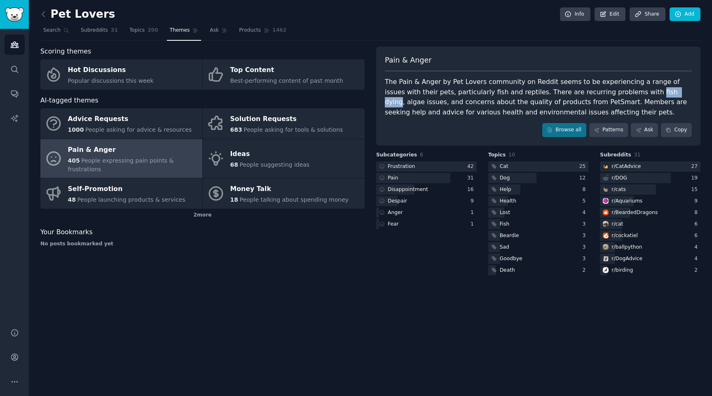
click at [604, 89] on div "The Pain & Anger by Pet Lovers community on Reddit seems to be experiencing a r…" at bounding box center [538, 97] width 307 height 40
drag, startPoint x: 604, startPoint y: 89, endPoint x: 629, endPoint y: 91, distance: 24.7
click at [629, 91] on div "The Pain & Anger by Pet Lovers community on Reddit seems to be experiencing a r…" at bounding box center [538, 97] width 307 height 40
drag, startPoint x: 629, startPoint y: 91, endPoint x: 608, endPoint y: 88, distance: 21.6
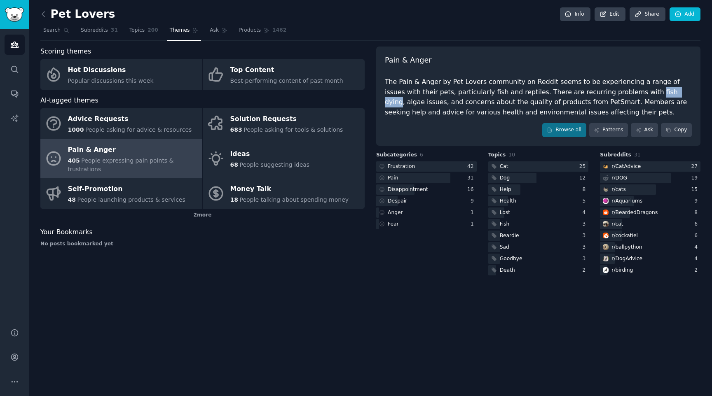
click at [608, 88] on div "The Pain & Anger by Pet Lovers community on Reddit seems to be experiencing a r…" at bounding box center [538, 97] width 307 height 40
drag, startPoint x: 603, startPoint y: 91, endPoint x: 630, endPoint y: 91, distance: 27.2
click at [630, 91] on div "The Pain & Anger by Pet Lovers community on Reddit seems to be experiencing a r…" at bounding box center [538, 97] width 307 height 40
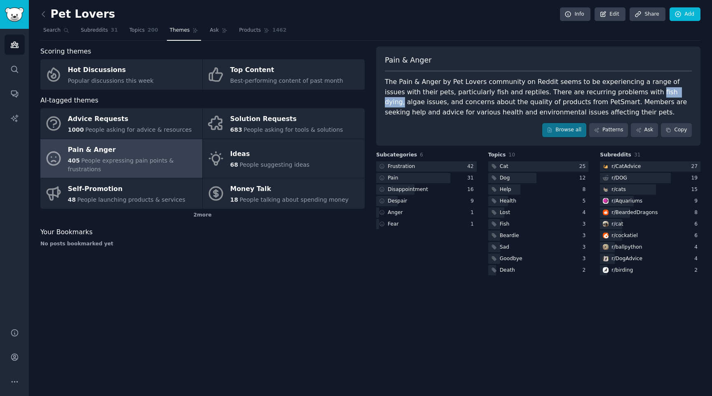
drag, startPoint x: 630, startPoint y: 91, endPoint x: 603, endPoint y: 91, distance: 27.2
click at [603, 91] on div "The Pain & Anger by Pet Lovers community on Reddit seems to be experiencing a r…" at bounding box center [538, 97] width 307 height 40
drag, startPoint x: 603, startPoint y: 91, endPoint x: 628, endPoint y: 91, distance: 24.7
click at [628, 91] on div "The Pain & Anger by Pet Lovers community on Reddit seems to be experiencing a r…" at bounding box center [538, 97] width 307 height 40
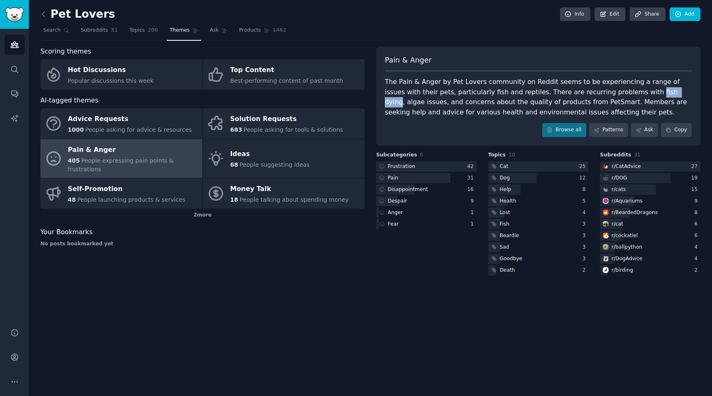
click at [628, 91] on div "The Pain & Anger by Pet Lovers community on Reddit seems to be experiencing a r…" at bounding box center [538, 97] width 307 height 40
drag, startPoint x: 628, startPoint y: 91, endPoint x: 602, endPoint y: 89, distance: 26.1
click at [601, 89] on div "The Pain & Anger by Pet Lovers community on Reddit seems to be experiencing a r…" at bounding box center [538, 97] width 307 height 40
click at [602, 89] on div "The Pain & Anger by Pet Lovers community on Reddit seems to be experiencing a r…" at bounding box center [538, 97] width 307 height 40
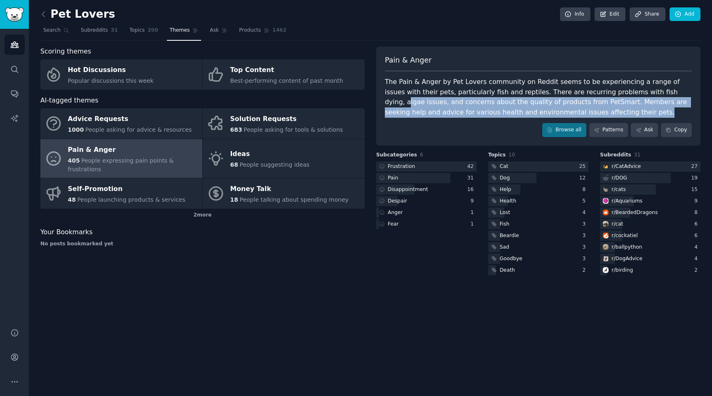
drag, startPoint x: 637, startPoint y: 89, endPoint x: 666, endPoint y: 111, distance: 36.7
click at [666, 111] on div "The Pain & Anger by Pet Lovers community on Reddit seems to be experiencing a r…" at bounding box center [538, 97] width 307 height 40
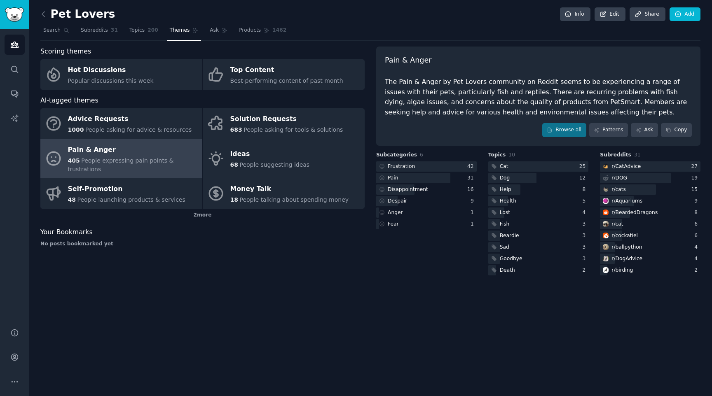
click at [666, 108] on div "The Pain & Anger by Pet Lovers community on Reddit seems to be experiencing a r…" at bounding box center [538, 97] width 307 height 40
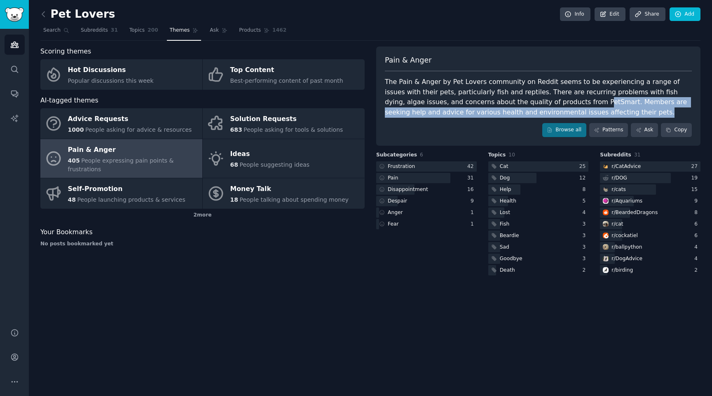
drag, startPoint x: 535, startPoint y: 114, endPoint x: 521, endPoint y: 102, distance: 18.1
click at [521, 102] on div "The Pain & Anger by Pet Lovers community on Reddit seems to be experiencing a r…" at bounding box center [538, 97] width 307 height 40
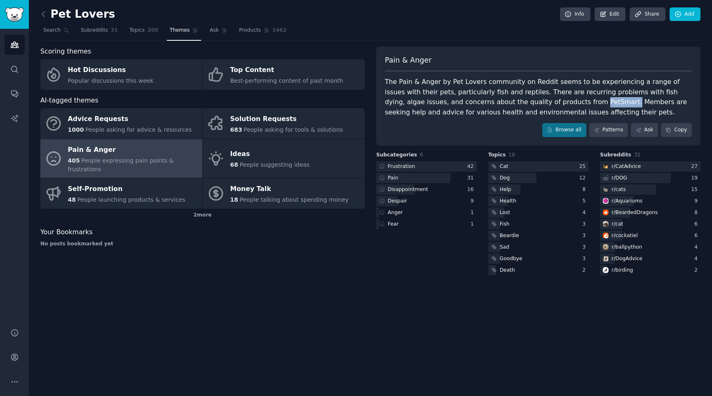
drag, startPoint x: 516, startPoint y: 102, endPoint x: 546, endPoint y: 104, distance: 30.1
click at [546, 104] on div "The Pain & Anger by Pet Lovers community on Reddit seems to be experiencing a r…" at bounding box center [538, 97] width 307 height 40
drag, startPoint x: 549, startPoint y: 104, endPoint x: 566, endPoint y: 105, distance: 17.3
click at [566, 105] on div "The Pain & Anger by Pet Lovers community on Reddit seems to be experiencing a r…" at bounding box center [538, 97] width 307 height 40
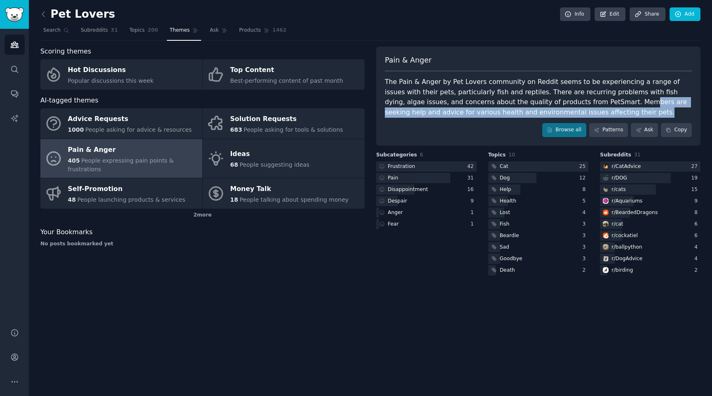
drag, startPoint x: 560, startPoint y: 104, endPoint x: 576, endPoint y: 108, distance: 16.5
click at [576, 108] on div "The Pain & Anger by Pet Lovers community on Reddit seems to be experiencing a r…" at bounding box center [538, 97] width 307 height 40
click at [559, 107] on div "The Pain & Anger by Pet Lovers community on Reddit seems to be experiencing a r…" at bounding box center [538, 97] width 307 height 40
drag, startPoint x: 461, startPoint y: 114, endPoint x: 548, endPoint y: 110, distance: 87.4
click at [548, 110] on div "The Pain & Anger by Pet Lovers community on Reddit seems to be experiencing a r…" at bounding box center [538, 97] width 307 height 40
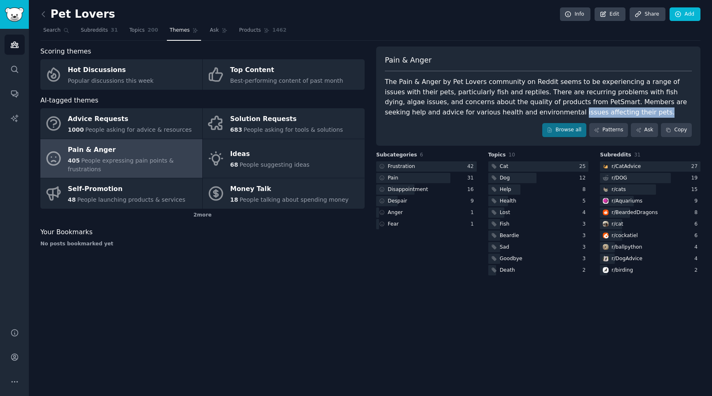
click at [548, 110] on div "The Pain & Anger by Pet Lovers community on Reddit seems to be experiencing a r…" at bounding box center [538, 97] width 307 height 40
click at [41, 13] on icon at bounding box center [43, 14] width 9 height 9
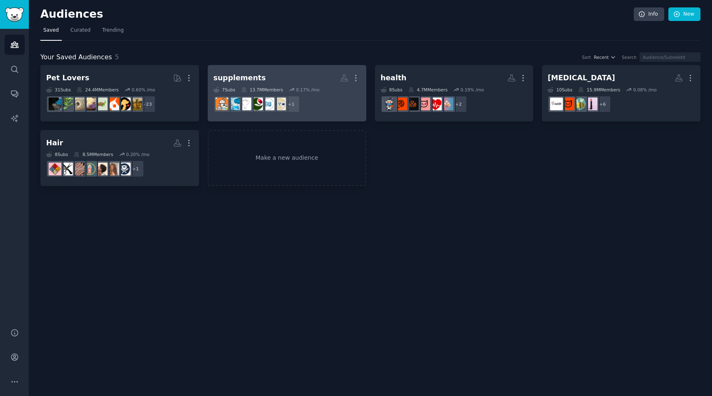
click at [304, 84] on h2 "supplements More" at bounding box center [286, 78] width 147 height 14
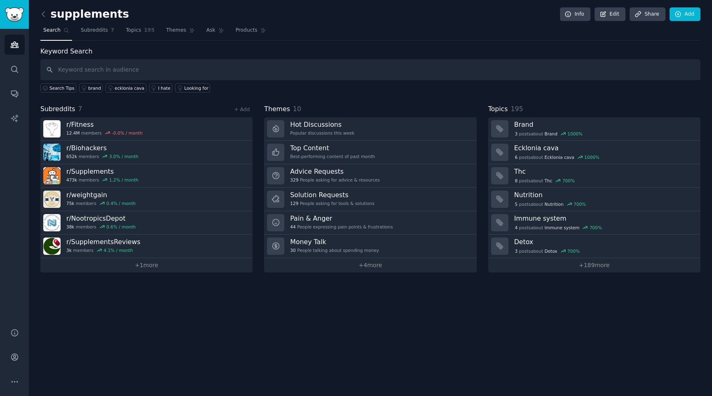
click at [45, 9] on link at bounding box center [45, 14] width 10 height 13
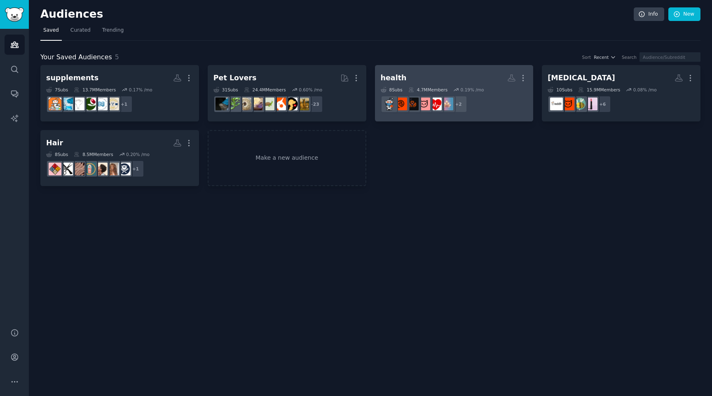
click at [430, 87] on div "4.7M Members" at bounding box center [427, 90] width 39 height 6
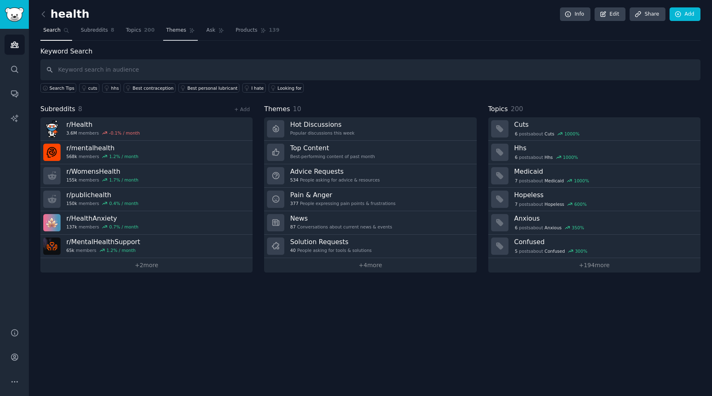
click at [169, 33] on span "Themes" at bounding box center [176, 30] width 20 height 7
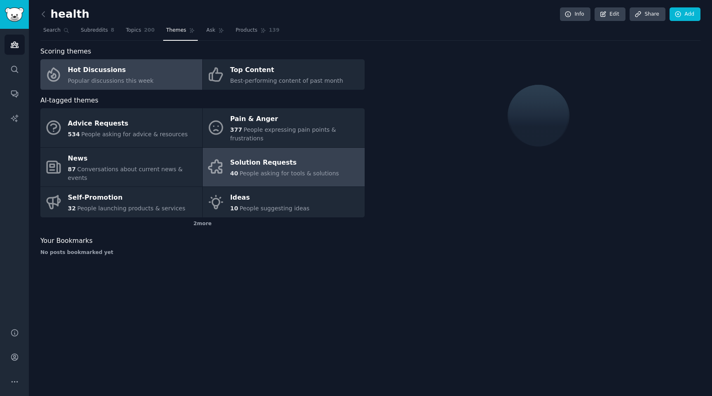
click at [253, 157] on div "Solution Requests" at bounding box center [284, 163] width 109 height 13
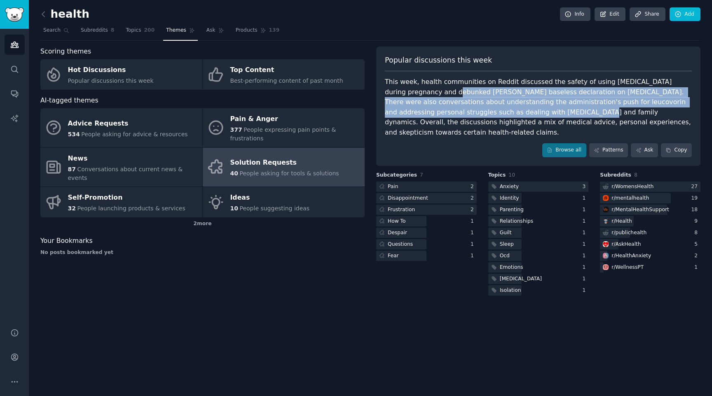
drag, startPoint x: 411, startPoint y: 87, endPoint x: 511, endPoint y: 116, distance: 103.3
click at [511, 116] on div "This week, health communities on Reddit discussed the safety of using [MEDICAL_…" at bounding box center [538, 107] width 307 height 61
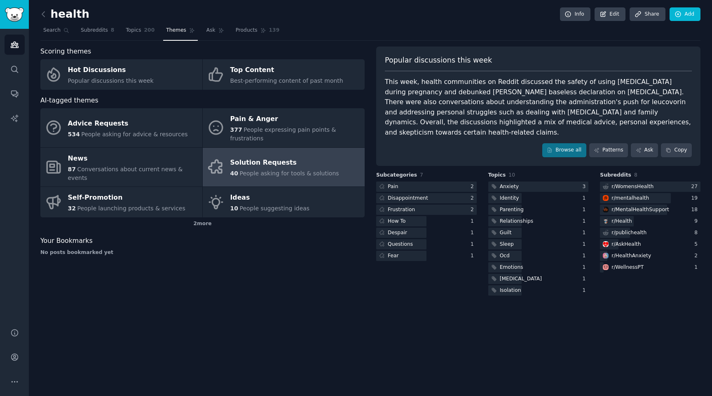
click at [533, 72] on div "Popular discussions this week This week, health communities on Reddit discussed…" at bounding box center [538, 106] width 324 height 119
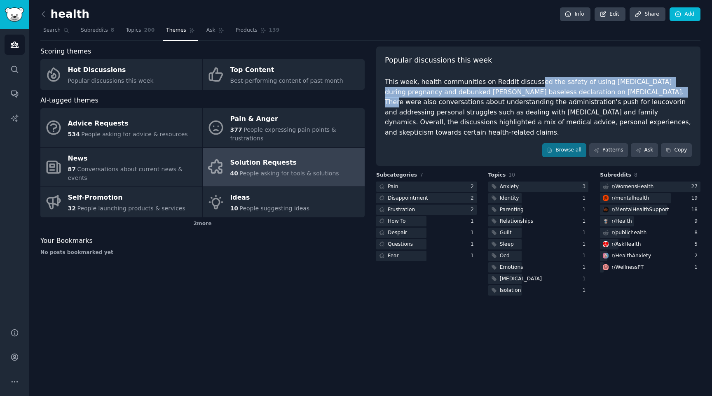
drag, startPoint x: 531, startPoint y: 84, endPoint x: 616, endPoint y: 93, distance: 85.8
click at [616, 93] on div "This week, health communities on Reddit discussed the safety of using [MEDICAL_…" at bounding box center [538, 107] width 307 height 61
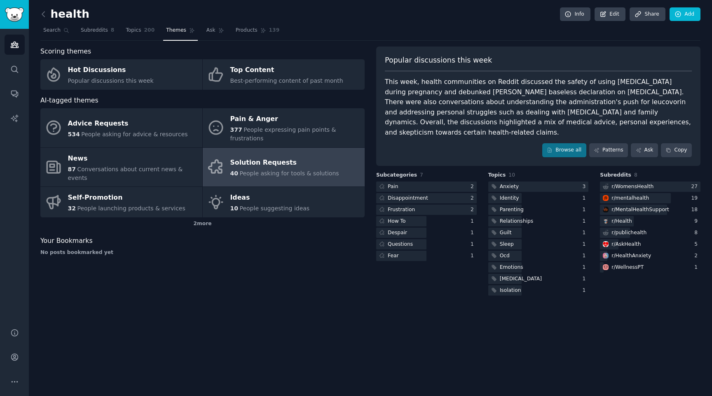
click at [600, 87] on div "This week, health communities on Reddit discussed the safety of using [MEDICAL_…" at bounding box center [538, 107] width 307 height 61
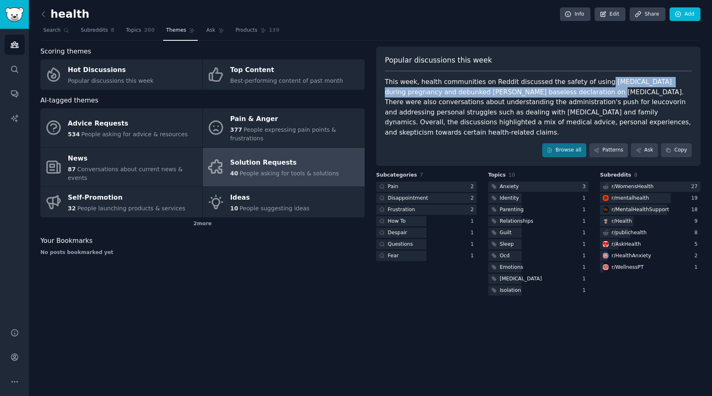
drag, startPoint x: 591, startPoint y: 82, endPoint x: 552, endPoint y: 94, distance: 41.4
click at [552, 94] on div "This week, health communities on Reddit discussed the safety of using [MEDICAL_…" at bounding box center [538, 107] width 307 height 61
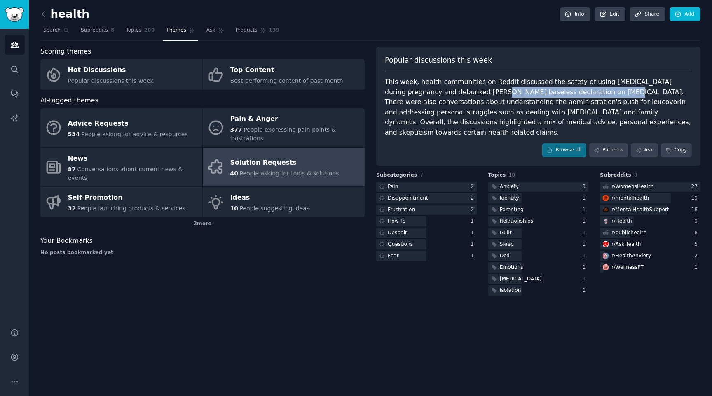
drag, startPoint x: 552, startPoint y: 94, endPoint x: 461, endPoint y: 91, distance: 90.6
click at [461, 91] on div "This week, health communities on Reddit discussed the safety of using [MEDICAL_…" at bounding box center [538, 107] width 307 height 61
drag, startPoint x: 461, startPoint y: 91, endPoint x: 537, endPoint y: 92, distance: 75.4
click at [537, 92] on div "This week, health communities on Reddit discussed the safety of using [MEDICAL_…" at bounding box center [538, 107] width 307 height 61
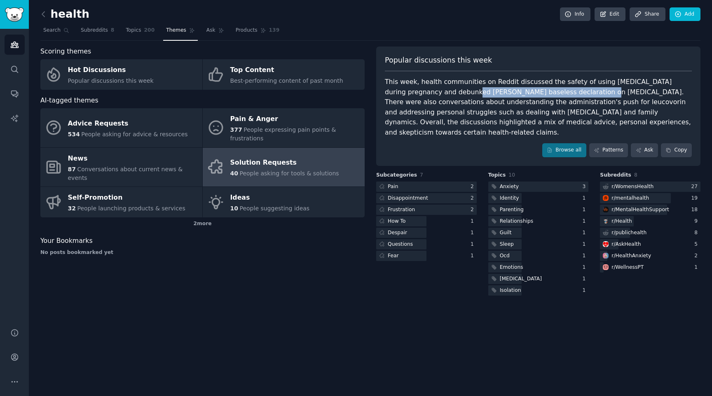
drag, startPoint x: 546, startPoint y: 90, endPoint x: 431, endPoint y: 89, distance: 114.9
click at [431, 89] on div "This week, health communities on Reddit discussed the safety of using [MEDICAL_…" at bounding box center [538, 107] width 307 height 61
drag, startPoint x: 431, startPoint y: 89, endPoint x: 545, endPoint y: 90, distance: 114.1
click at [545, 90] on div "This week, health communities on Reddit discussed the safety of using [MEDICAL_…" at bounding box center [538, 107] width 307 height 61
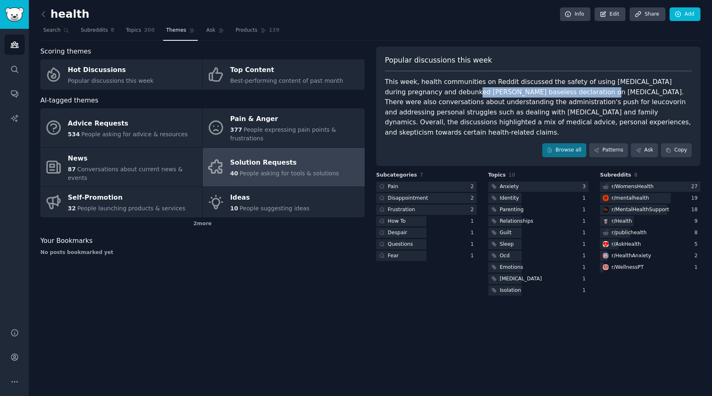
click at [545, 90] on div "This week, health communities on Reddit discussed the safety of using [MEDICAL_…" at bounding box center [538, 107] width 307 height 61
drag, startPoint x: 545, startPoint y: 90, endPoint x: 437, endPoint y: 91, distance: 108.3
click at [437, 91] on div "This week, health communities on Reddit discussed the safety of using [MEDICAL_…" at bounding box center [538, 107] width 307 height 61
click at [428, 91] on div "This week, health communities on Reddit discussed the safety of using [MEDICAL_…" at bounding box center [538, 107] width 307 height 61
drag, startPoint x: 427, startPoint y: 91, endPoint x: 546, endPoint y: 87, distance: 119.1
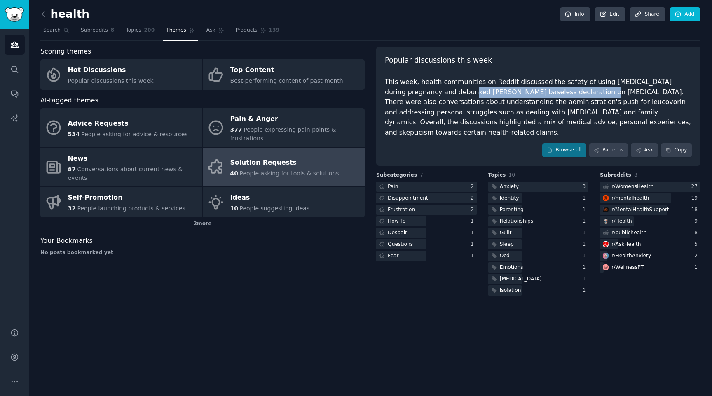
click at [547, 87] on div "This week, health communities on Reddit discussed the safety of using [MEDICAL_…" at bounding box center [538, 107] width 307 height 61
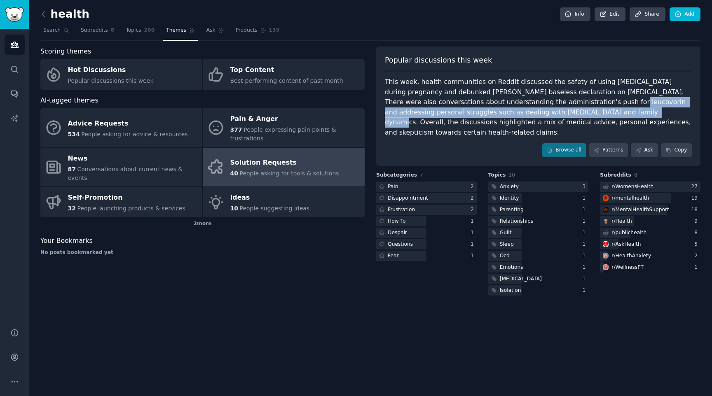
drag, startPoint x: 561, startPoint y: 97, endPoint x: 561, endPoint y: 114, distance: 16.9
click at [563, 114] on div "This week, health communities on Reddit discussed the safety of using [MEDICAL_…" at bounding box center [538, 107] width 307 height 61
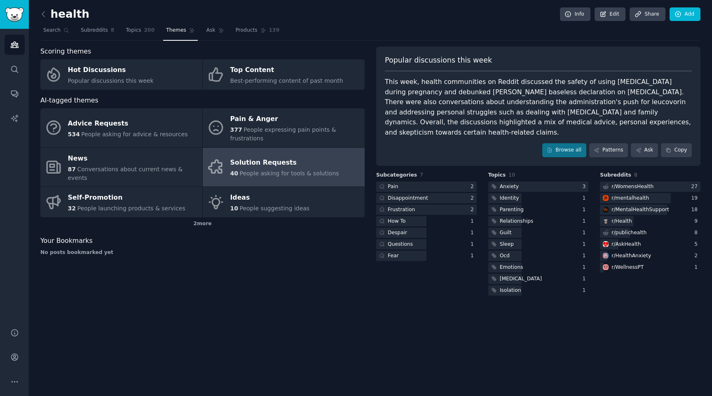
click at [516, 104] on div "This week, health communities on Reddit discussed the safety of using [MEDICAL_…" at bounding box center [538, 107] width 307 height 61
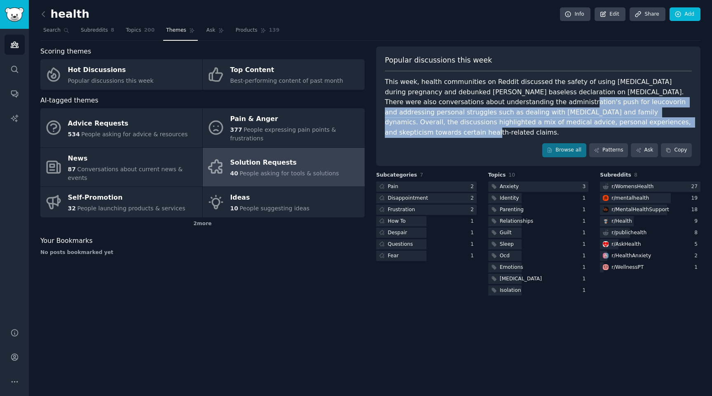
drag, startPoint x: 516, startPoint y: 104, endPoint x: 614, endPoint y: 124, distance: 99.1
click at [614, 124] on div "This week, health communities on Reddit discussed the safety of using [MEDICAL_…" at bounding box center [538, 107] width 307 height 61
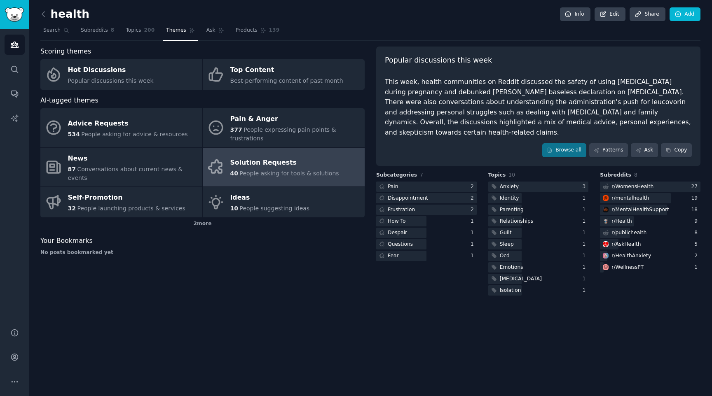
click at [640, 124] on div "This week, health communities on Reddit discussed the safety of using [MEDICAL_…" at bounding box center [538, 107] width 307 height 61
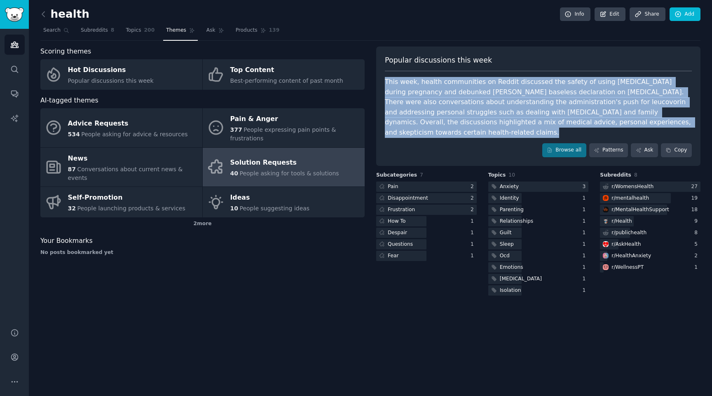
drag, startPoint x: 640, startPoint y: 124, endPoint x: 386, endPoint y: 79, distance: 257.5
click at [386, 79] on div "This week, health communities on Reddit discussed the safety of using [MEDICAL_…" at bounding box center [538, 107] width 307 height 61
click at [388, 85] on div "This week, health communities on Reddit discussed the safety of using [MEDICAL_…" at bounding box center [538, 107] width 307 height 61
drag, startPoint x: 388, startPoint y: 85, endPoint x: 626, endPoint y: 126, distance: 241.6
click at [626, 126] on div "This week, health communities on Reddit discussed the safety of using [MEDICAL_…" at bounding box center [538, 107] width 307 height 61
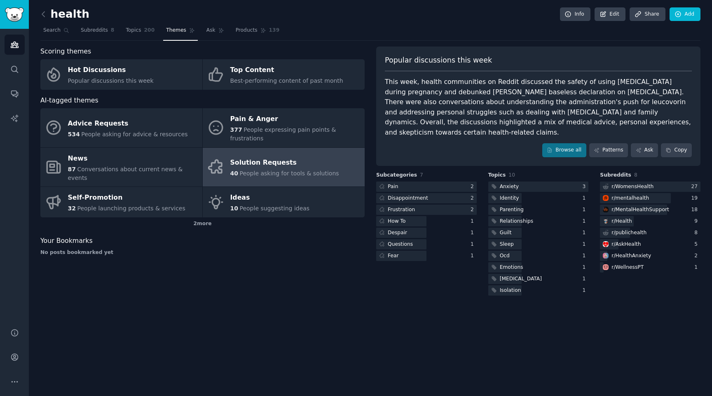
click at [638, 119] on div "This week, health communities on Reddit discussed the safety of using [MEDICAL_…" at bounding box center [538, 107] width 307 height 61
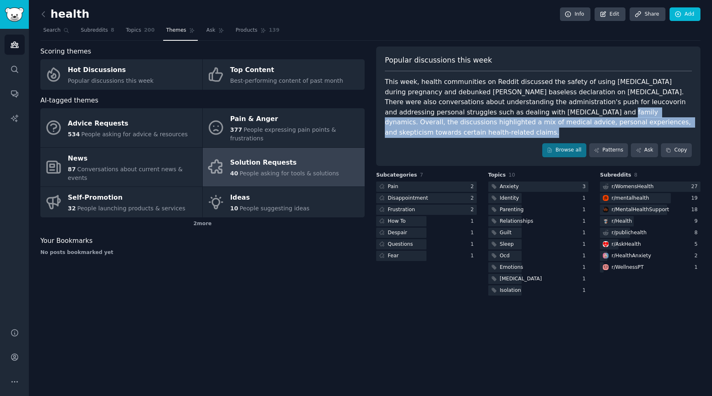
drag, startPoint x: 638, startPoint y: 119, endPoint x: 534, endPoint y: 110, distance: 103.8
click at [534, 110] on div "This week, health communities on Reddit discussed the safety of using [MEDICAL_…" at bounding box center [538, 107] width 307 height 61
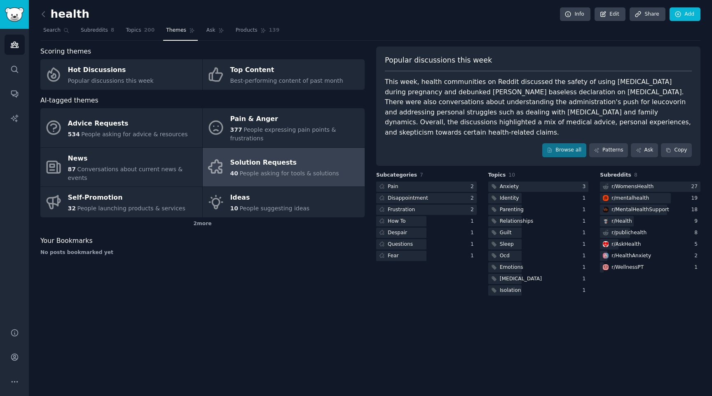
click at [532, 108] on div "This week, health communities on Reddit discussed the safety of using [MEDICAL_…" at bounding box center [538, 107] width 307 height 61
drag, startPoint x: 660, startPoint y: 78, endPoint x: 667, endPoint y: 82, distance: 7.8
click at [669, 82] on div "This week, health communities on Reddit discussed the safety of using [MEDICAL_…" at bounding box center [538, 107] width 307 height 61
drag, startPoint x: 653, startPoint y: 84, endPoint x: 684, endPoint y: 84, distance: 30.5
click at [684, 84] on div "This week, health communities on Reddit discussed the safety of using [MEDICAL_…" at bounding box center [538, 107] width 307 height 61
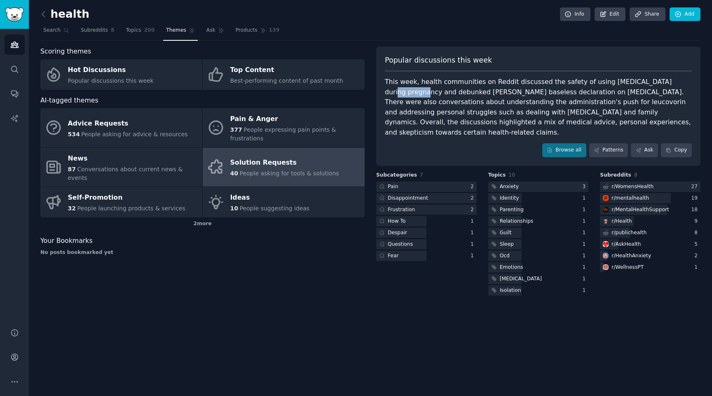
click at [684, 84] on div "This week, health communities on Reddit discussed the safety of using [MEDICAL_…" at bounding box center [538, 107] width 307 height 61
drag, startPoint x: 684, startPoint y: 84, endPoint x: 650, endPoint y: 83, distance: 33.8
click at [650, 83] on div "This week, health communities on Reddit discussed the safety of using [MEDICAL_…" at bounding box center [538, 107] width 307 height 61
drag, startPoint x: 653, startPoint y: 83, endPoint x: 596, endPoint y: 82, distance: 57.3
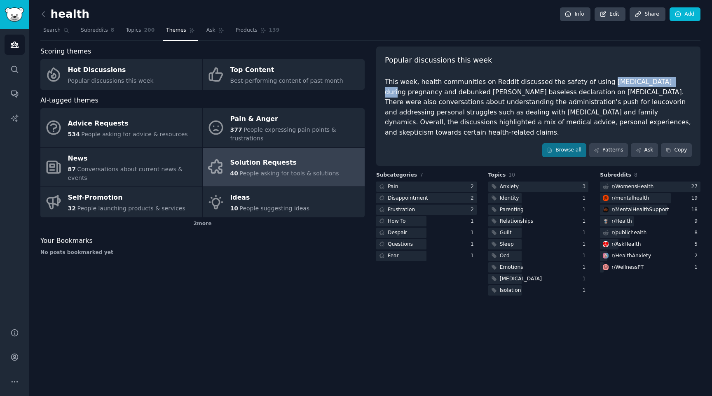
click at [596, 82] on div "This week, health communities on Reddit discussed the safety of using [MEDICAL_…" at bounding box center [538, 107] width 307 height 61
drag, startPoint x: 596, startPoint y: 82, endPoint x: 683, endPoint y: 84, distance: 87.3
click at [683, 84] on div "This week, health communities on Reddit discussed the safety of using [MEDICAL_…" at bounding box center [538, 107] width 307 height 61
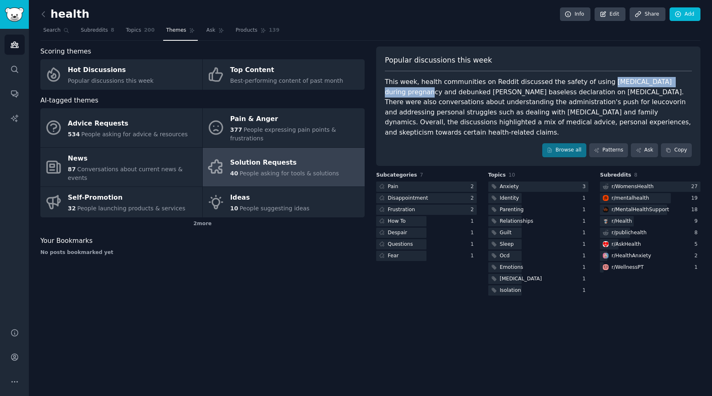
drag, startPoint x: 692, startPoint y: 83, endPoint x: 596, endPoint y: 84, distance: 95.6
click at [596, 84] on div "Popular discussions this week This week, health communities on Reddit discussed…" at bounding box center [538, 106] width 324 height 119
click at [596, 84] on div "This week, health communities on Reddit discussed the safety of using [MEDICAL_…" at bounding box center [538, 107] width 307 height 61
drag, startPoint x: 596, startPoint y: 84, endPoint x: 708, endPoint y: 83, distance: 112.5
click at [708, 83] on div "health Info Edit Share Add Search Subreddits 8 Topics 200 Themes Ask Products 1…" at bounding box center [370, 198] width 683 height 396
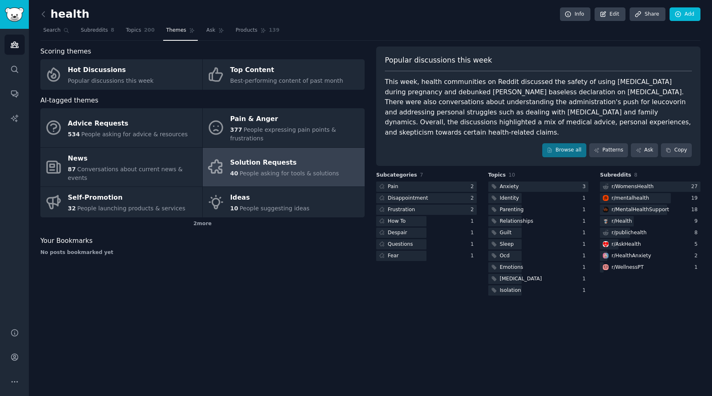
click at [688, 83] on div "This week, health communities on Reddit discussed the safety of using [MEDICAL_…" at bounding box center [538, 107] width 307 height 61
drag, startPoint x: 688, startPoint y: 83, endPoint x: 594, endPoint y: 80, distance: 93.5
click at [594, 80] on div "This week, health communities on Reddit discussed the safety of using [MEDICAL_…" at bounding box center [538, 107] width 307 height 61
drag, startPoint x: 384, startPoint y: 95, endPoint x: 520, endPoint y: 91, distance: 136.4
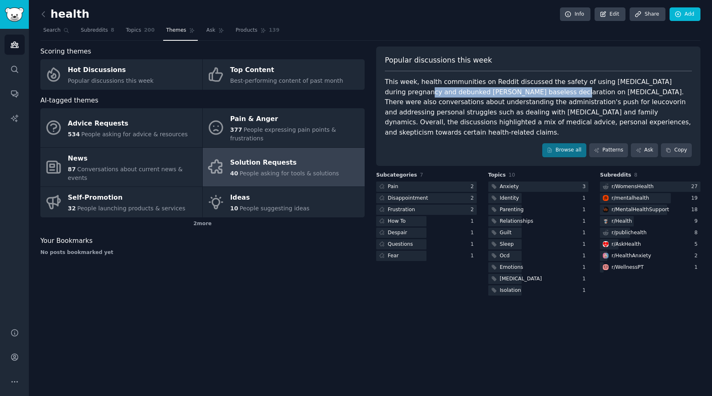
click at [520, 91] on div "Popular discussions this week This week, health communities on Reddit discussed…" at bounding box center [538, 106] width 324 height 119
drag, startPoint x: 524, startPoint y: 91, endPoint x: 532, endPoint y: 91, distance: 7.9
click at [530, 91] on div "This week, health communities on Reddit discussed the safety of using [MEDICAL_…" at bounding box center [538, 107] width 307 height 61
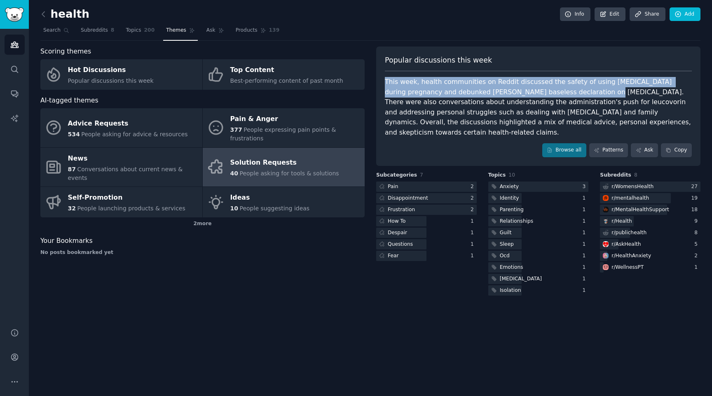
drag, startPoint x: 548, startPoint y: 91, endPoint x: 615, endPoint y: 76, distance: 68.4
click at [615, 76] on div "Popular discussions this week This week, health communities on Reddit discussed…" at bounding box center [538, 106] width 324 height 119
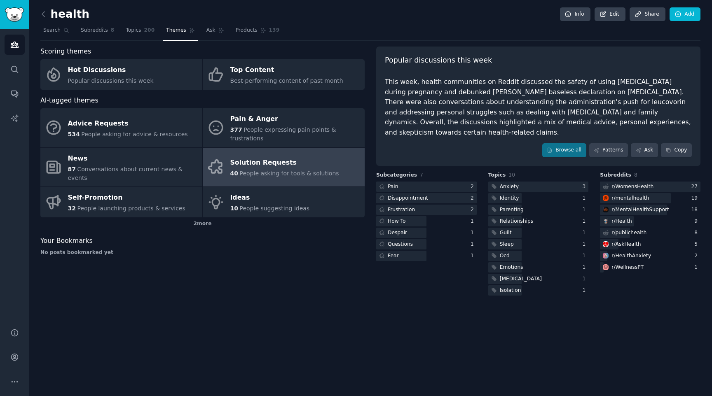
click at [602, 87] on div "This week, health communities on Reddit discussed the safety of using [MEDICAL_…" at bounding box center [538, 107] width 307 height 61
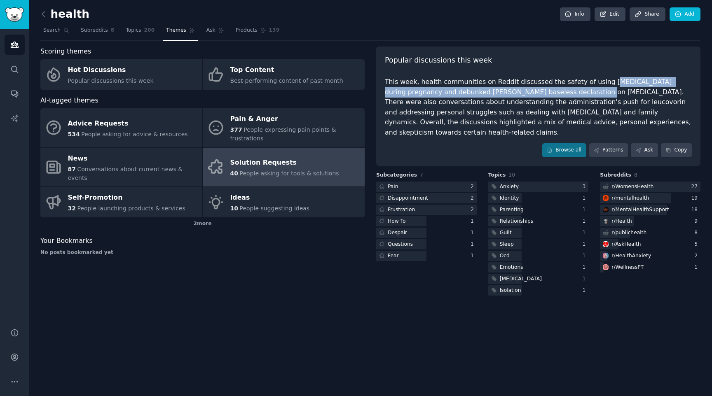
drag, startPoint x: 597, startPoint y: 84, endPoint x: 546, endPoint y: 89, distance: 51.4
click at [546, 90] on div "This week, health communities on Reddit discussed the safety of using [MEDICAL_…" at bounding box center [538, 107] width 307 height 61
click at [546, 89] on div "This week, health communities on Reddit discussed the safety of using [MEDICAL_…" at bounding box center [538, 107] width 307 height 61
drag, startPoint x: 546, startPoint y: 89, endPoint x: 601, endPoint y: 79, distance: 56.1
click at [601, 79] on div "This week, health communities on Reddit discussed the safety of using [MEDICAL_…" at bounding box center [538, 107] width 307 height 61
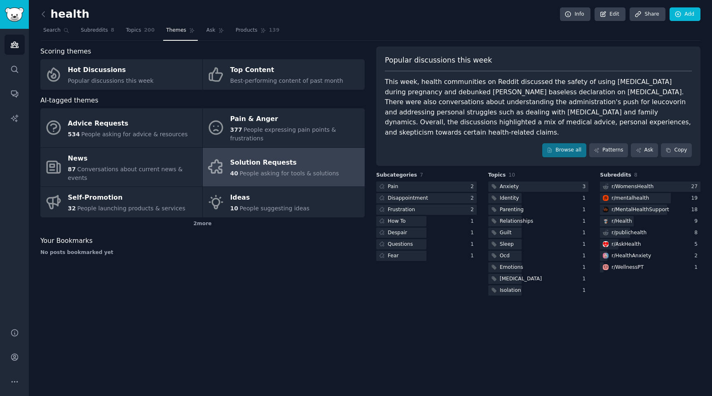
click at [593, 82] on div "This week, health communities on Reddit discussed the safety of using [MEDICAL_…" at bounding box center [538, 107] width 307 height 61
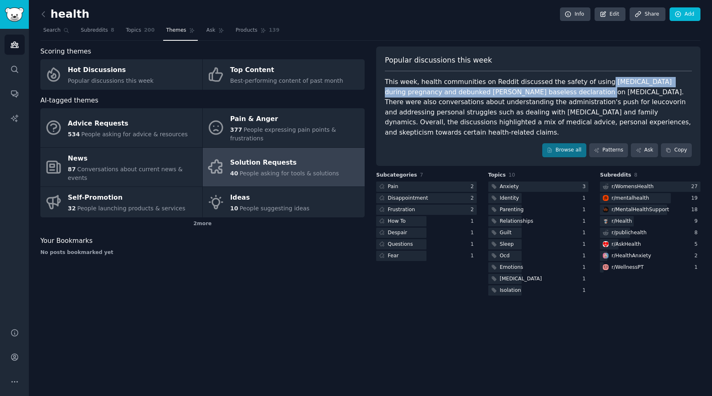
drag, startPoint x: 593, startPoint y: 82, endPoint x: 540, endPoint y: 91, distance: 53.4
click at [540, 91] on div "This week, health communities on Reddit discussed the safety of using [MEDICAL_…" at bounding box center [538, 107] width 307 height 61
drag, startPoint x: 545, startPoint y: 92, endPoint x: 390, endPoint y: 80, distance: 155.3
click at [390, 80] on div "This week, health communities on Reddit discussed the safety of using [MEDICAL_…" at bounding box center [538, 107] width 307 height 61
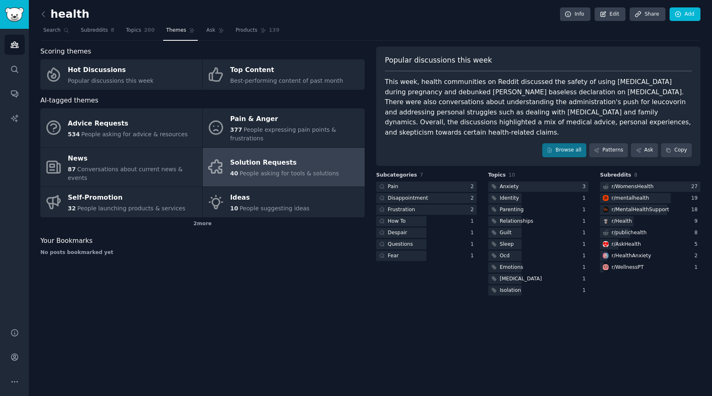
click at [386, 83] on div "This week, health communities on Reddit discussed the safety of using [MEDICAL_…" at bounding box center [538, 107] width 307 height 61
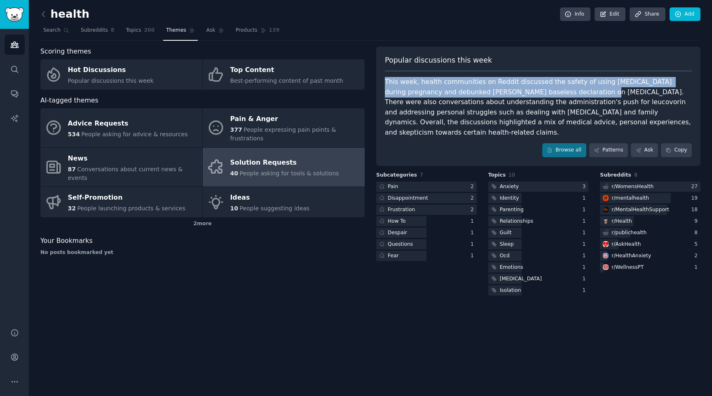
drag, startPoint x: 386, startPoint y: 83, endPoint x: 546, endPoint y: 94, distance: 159.8
click at [546, 94] on div "This week, health communities on Reddit discussed the safety of using [MEDICAL_…" at bounding box center [538, 107] width 307 height 61
click at [381, 82] on div "Popular discussions this week This week, health communities on Reddit discussed…" at bounding box center [538, 106] width 324 height 119
drag, startPoint x: 381, startPoint y: 82, endPoint x: 540, endPoint y: 94, distance: 160.3
click at [540, 94] on div "Popular discussions this week This week, health communities on Reddit discussed…" at bounding box center [538, 106] width 324 height 119
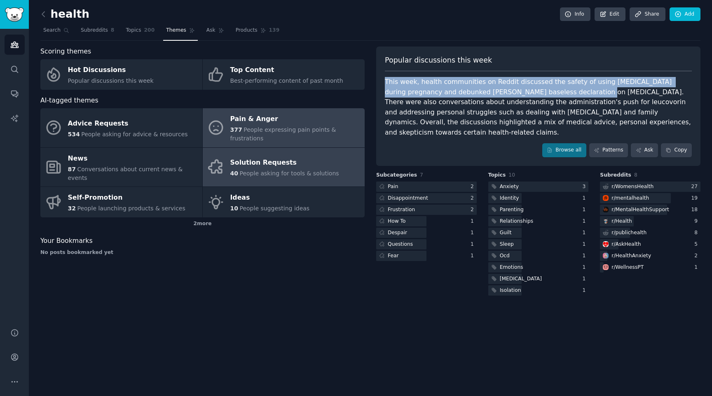
click at [290, 113] on div "Pain & Anger" at bounding box center [295, 119] width 130 height 13
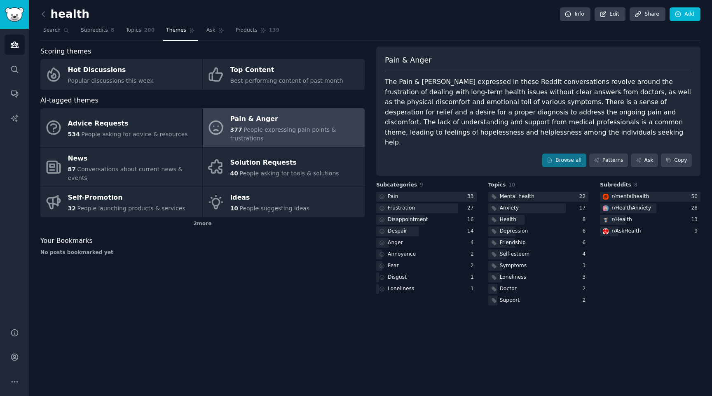
click at [386, 82] on div "The Pain & [PERSON_NAME] expressed in these Reddit conversations revolve around…" at bounding box center [538, 112] width 307 height 71
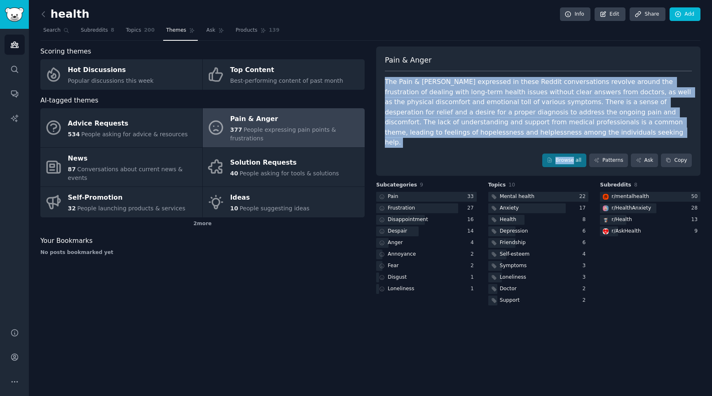
drag, startPoint x: 386, startPoint y: 82, endPoint x: 483, endPoint y: 139, distance: 112.7
click at [483, 139] on div "Pain & Anger The Pain & [PERSON_NAME] expressed in these Reddit conversations r…" at bounding box center [538, 112] width 324 height 130
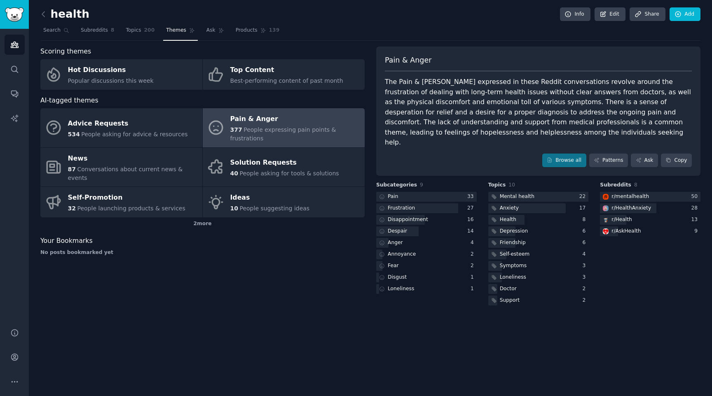
click at [457, 117] on div "The Pain & [PERSON_NAME] expressed in these Reddit conversations revolve around…" at bounding box center [538, 112] width 307 height 71
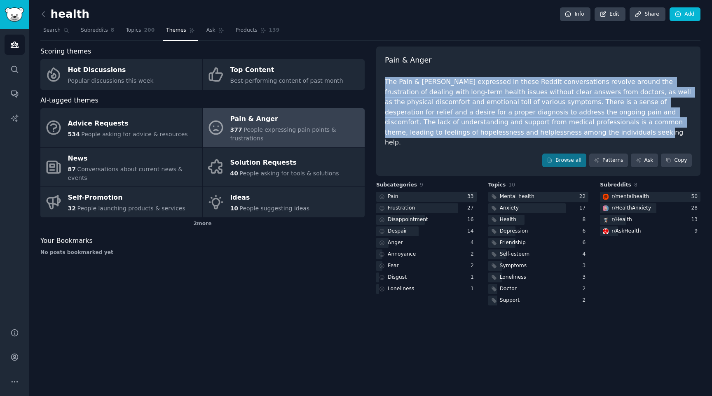
drag, startPoint x: 487, startPoint y: 129, endPoint x: 378, endPoint y: 82, distance: 118.7
click at [378, 83] on div "Pain & Anger The Pain & [PERSON_NAME] expressed in these Reddit conversations r…" at bounding box center [538, 112] width 324 height 130
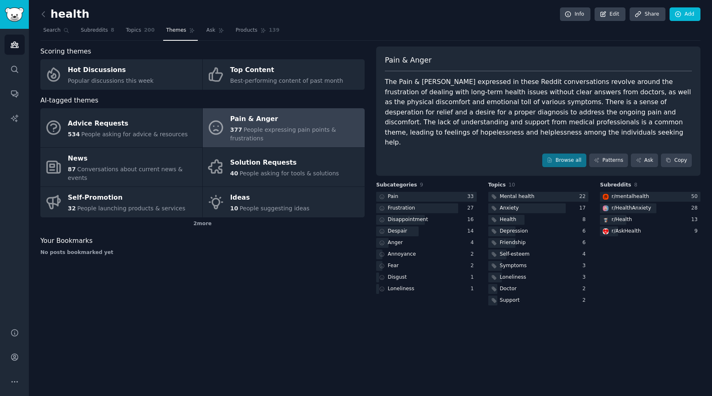
click at [384, 82] on div "Pain & Anger The Pain & [PERSON_NAME] expressed in these Reddit conversations r…" at bounding box center [538, 112] width 324 height 130
drag, startPoint x: 387, startPoint y: 82, endPoint x: 550, endPoint y: 86, distance: 163.6
click at [550, 86] on div "The Pain & [PERSON_NAME] expressed in these Reddit conversations revolve around…" at bounding box center [538, 112] width 307 height 71
click at [503, 96] on div "The Pain & [PERSON_NAME] expressed in these Reddit conversations revolve around…" at bounding box center [538, 112] width 307 height 71
drag, startPoint x: 434, startPoint y: 92, endPoint x: 574, endPoint y: 96, distance: 139.7
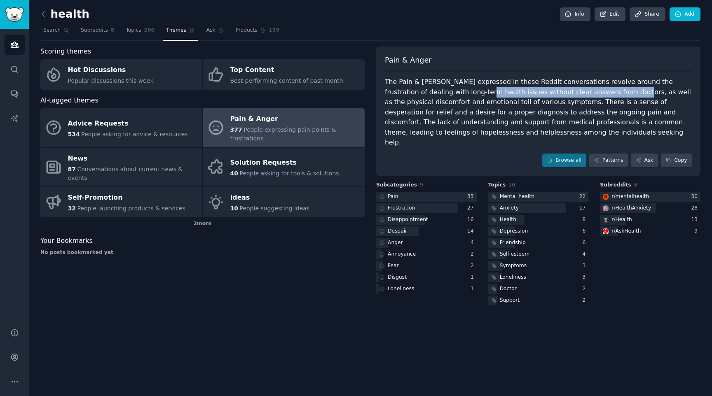
click at [574, 96] on div "The Pain & [PERSON_NAME] expressed in these Reddit conversations revolve around…" at bounding box center [538, 112] width 307 height 71
click at [596, 96] on div "The Pain & [PERSON_NAME] expressed in these Reddit conversations revolve around…" at bounding box center [538, 112] width 307 height 71
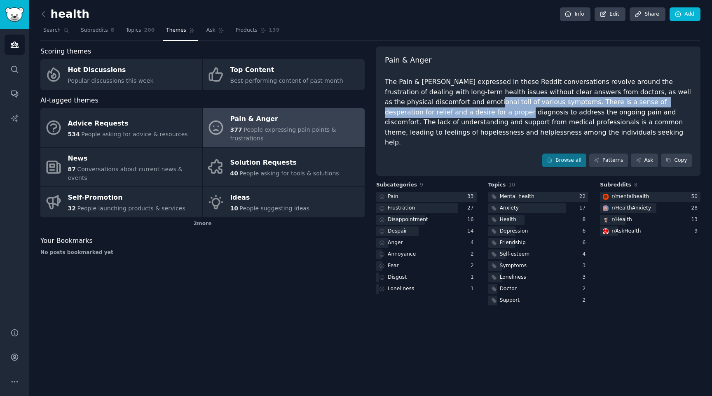
drag, startPoint x: 422, startPoint y: 107, endPoint x: 411, endPoint y: 113, distance: 12.9
click at [410, 113] on div "The Pain & [PERSON_NAME] expressed in these Reddit conversations revolve around…" at bounding box center [538, 112] width 307 height 71
click at [411, 113] on div "The Pain & [PERSON_NAME] expressed in these Reddit conversations revolve around…" at bounding box center [538, 112] width 307 height 71
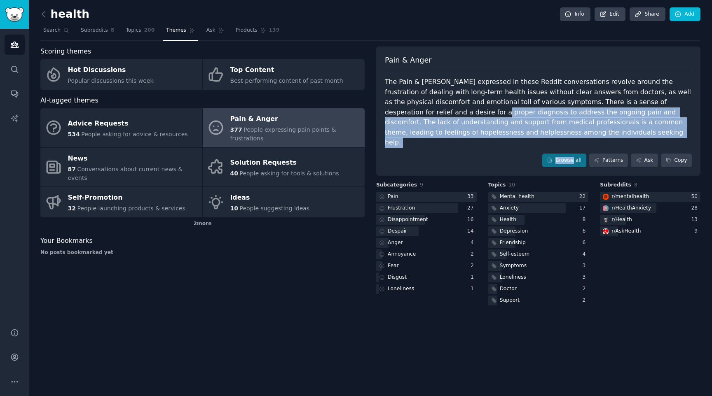
drag, startPoint x: 411, startPoint y: 113, endPoint x: 449, endPoint y: 145, distance: 50.0
click at [449, 145] on div "Pain & Anger The Pain & [PERSON_NAME] expressed in these Reddit conversations r…" at bounding box center [538, 112] width 324 height 130
click at [449, 154] on div "Browse all Patterns Ask Copy" at bounding box center [538, 161] width 307 height 14
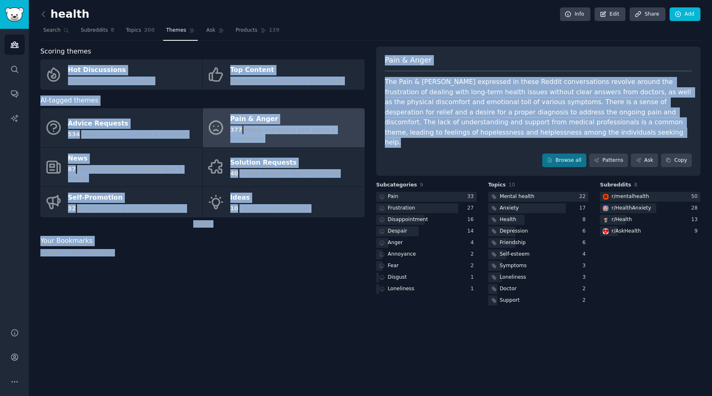
drag, startPoint x: 488, startPoint y: 138, endPoint x: 245, endPoint y: 58, distance: 256.1
click at [247, 58] on div "Scoring themes Hot Discussions Popular discussions this week Top Content Best-p…" at bounding box center [370, 177] width 660 height 261
click at [46, 14] on icon at bounding box center [43, 14] width 9 height 9
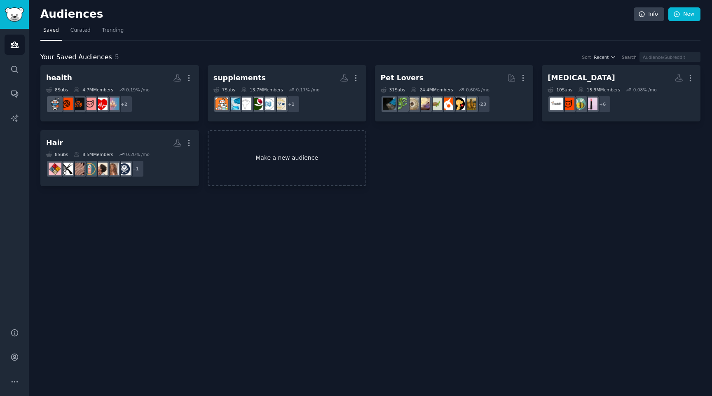
click at [338, 164] on link "Make a new audience" at bounding box center [287, 158] width 159 height 56
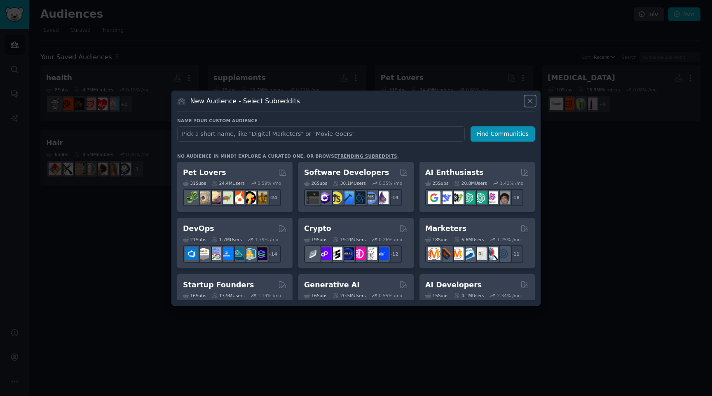
click at [526, 104] on icon at bounding box center [530, 101] width 9 height 9
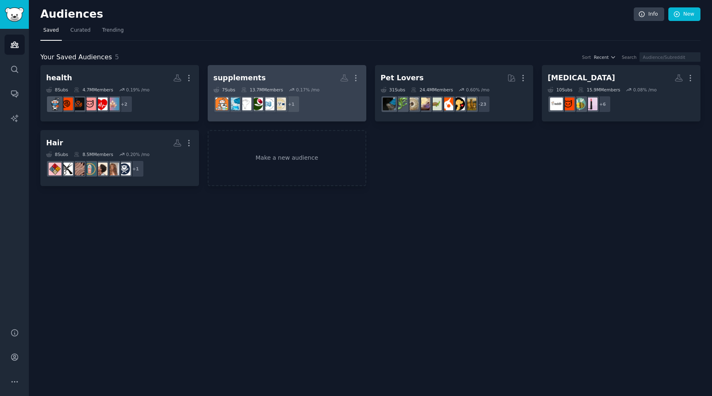
click at [286, 83] on h2 "supplements More" at bounding box center [286, 78] width 147 height 14
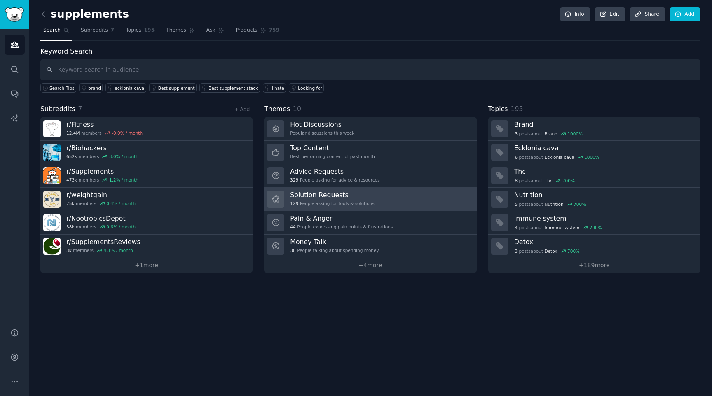
click at [340, 191] on h3 "Solution Requests" at bounding box center [332, 195] width 84 height 9
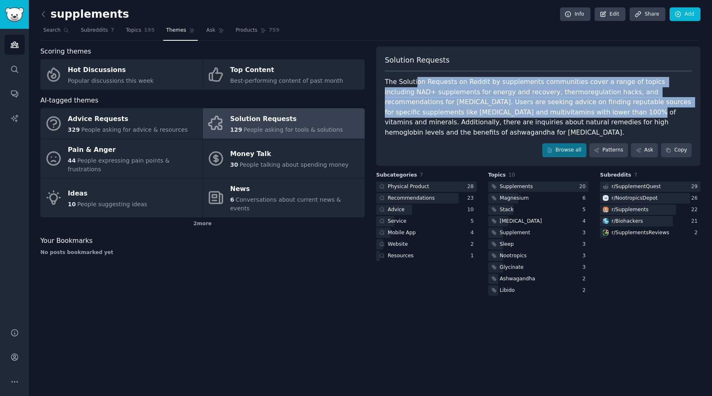
drag, startPoint x: 414, startPoint y: 80, endPoint x: 493, endPoint y: 111, distance: 85.4
click at [493, 111] on div "The Solution Requests on Reddit by supplements communities cover a range of top…" at bounding box center [538, 107] width 307 height 61
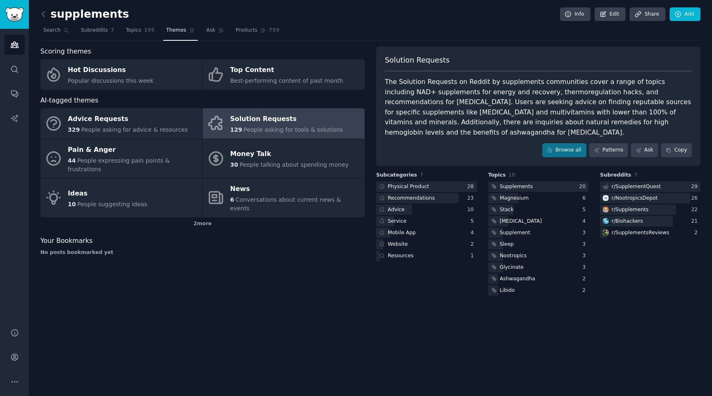
click at [477, 103] on div "The Solution Requests on Reddit by supplements communities cover a range of top…" at bounding box center [538, 107] width 307 height 61
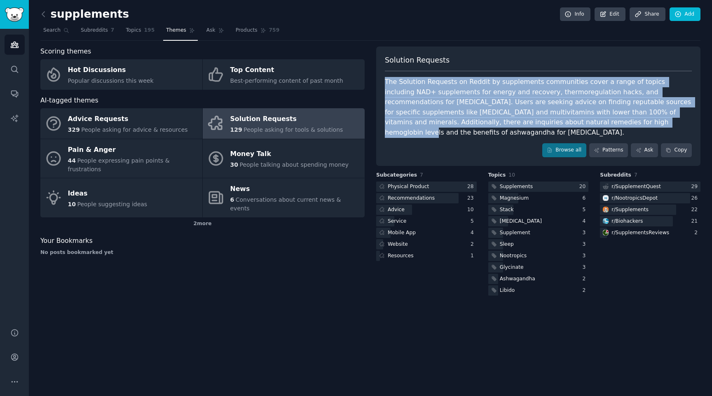
drag, startPoint x: 486, startPoint y: 76, endPoint x: 506, endPoint y: 117, distance: 45.7
click at [508, 118] on div "Solution Requests The Solution Requests on Reddit by supplements communities co…" at bounding box center [538, 106] width 324 height 119
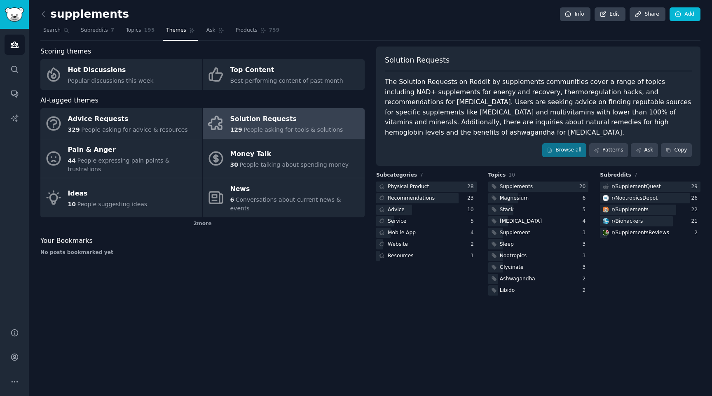
click at [474, 99] on div "The Solution Requests on Reddit by supplements communities cover a range of top…" at bounding box center [538, 107] width 307 height 61
drag, startPoint x: 669, startPoint y: 84, endPoint x: 675, endPoint y: 84, distance: 6.2
click at [675, 84] on div "The Solution Requests on Reddit by supplements communities cover a range of top…" at bounding box center [538, 107] width 307 height 61
click at [575, 94] on div "The Solution Requests on Reddit by supplements communities cover a range of top…" at bounding box center [538, 107] width 307 height 61
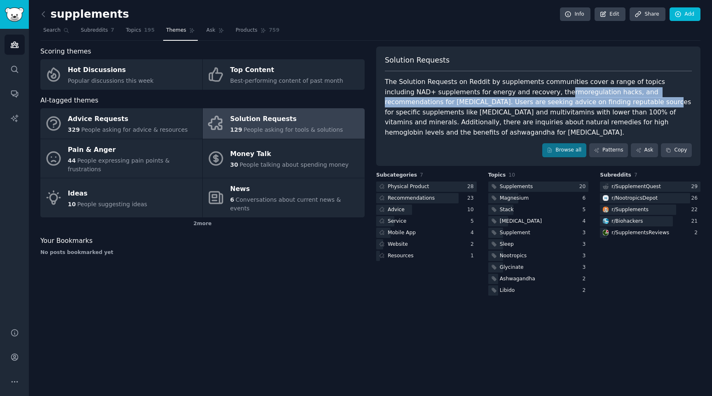
drag, startPoint x: 510, startPoint y: 91, endPoint x: 533, endPoint y: 106, distance: 27.3
click at [533, 106] on div "The Solution Requests on Reddit by supplements communities cover a range of top…" at bounding box center [538, 107] width 307 height 61
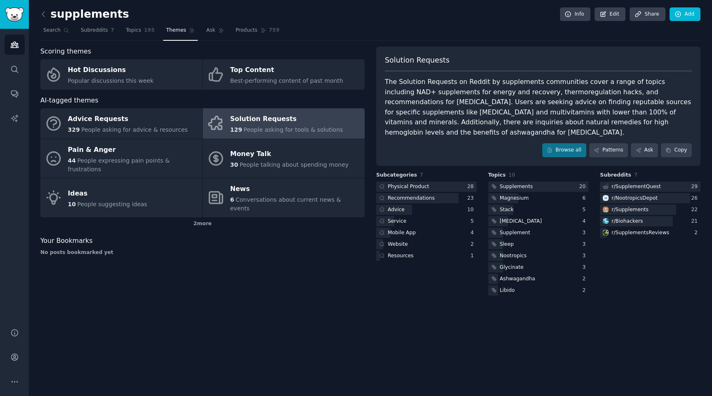
click at [505, 92] on div "The Solution Requests on Reddit by supplements communities cover a range of top…" at bounding box center [538, 107] width 307 height 61
drag, startPoint x: 495, startPoint y: 92, endPoint x: 567, endPoint y: 93, distance: 71.7
click at [567, 93] on div "The Solution Requests on Reddit by supplements communities cover a range of top…" at bounding box center [538, 107] width 307 height 61
drag, startPoint x: 567, startPoint y: 93, endPoint x: 509, endPoint y: 93, distance: 58.1
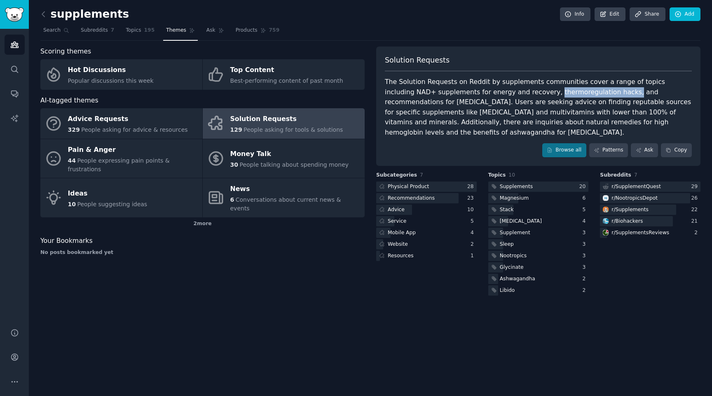
click at [509, 93] on div "The Solution Requests on Reddit by supplements communities cover a range of top…" at bounding box center [538, 107] width 307 height 61
click at [498, 95] on div "The Solution Requests on Reddit by supplements communities cover a range of top…" at bounding box center [538, 107] width 307 height 61
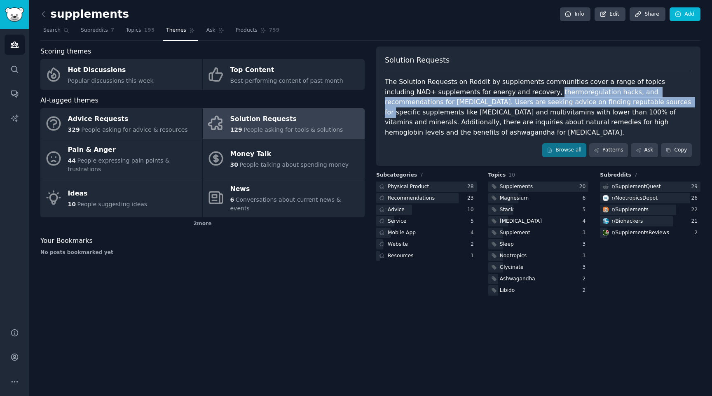
drag, startPoint x: 498, startPoint y: 95, endPoint x: 541, endPoint y: 100, distance: 43.5
click at [546, 99] on div "The Solution Requests on Reddit by supplements communities cover a range of top…" at bounding box center [538, 107] width 307 height 61
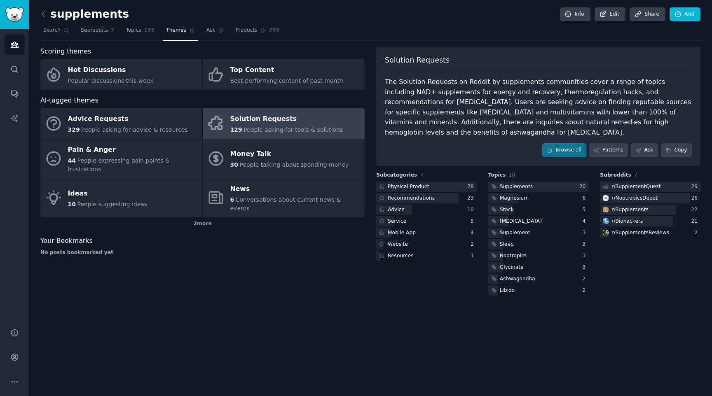
click at [586, 100] on div "The Solution Requests on Reddit by supplements communities cover a range of top…" at bounding box center [538, 107] width 307 height 61
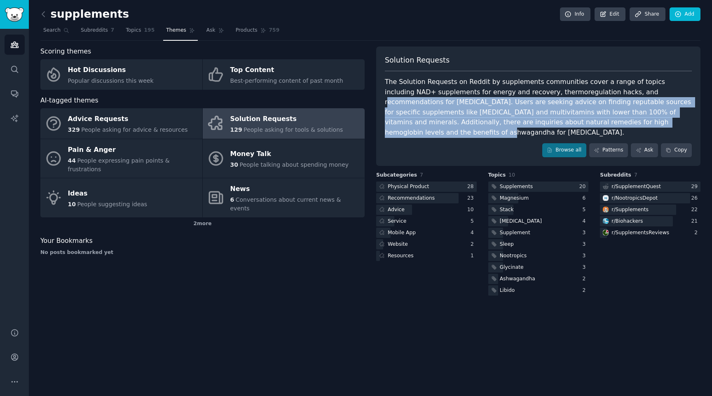
drag, startPoint x: 586, startPoint y: 95, endPoint x: 586, endPoint y: 122, distance: 26.4
click at [586, 122] on div "The Solution Requests on Reddit by supplements communities cover a range of top…" at bounding box center [538, 107] width 307 height 61
click at [633, 92] on div "The Solution Requests on Reddit by supplements communities cover a range of top…" at bounding box center [538, 107] width 307 height 61
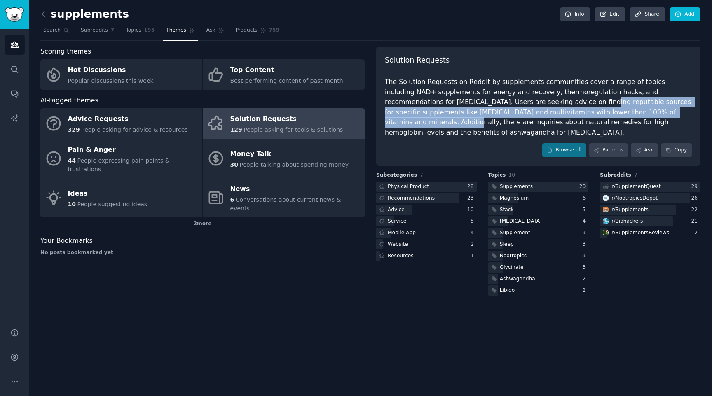
drag, startPoint x: 475, startPoint y: 107, endPoint x: 591, endPoint y: 112, distance: 116.3
click at [591, 112] on div "The Solution Requests on Reddit by supplements communities cover a range of top…" at bounding box center [538, 107] width 307 height 61
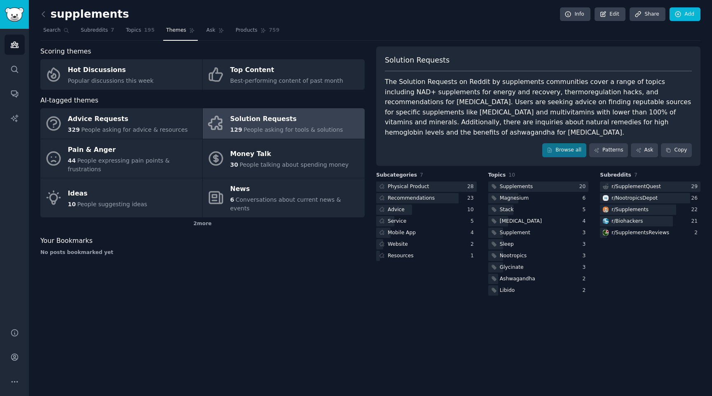
click at [571, 112] on div "The Solution Requests on Reddit by supplements communities cover a range of top…" at bounding box center [538, 107] width 307 height 61
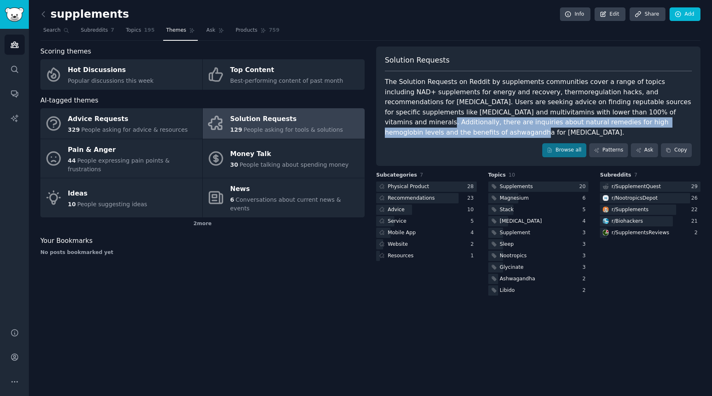
drag, startPoint x: 571, startPoint y: 112, endPoint x: 612, endPoint y: 125, distance: 43.4
click at [612, 125] on div "The Solution Requests on Reddit by supplements communities cover a range of top…" at bounding box center [538, 107] width 307 height 61
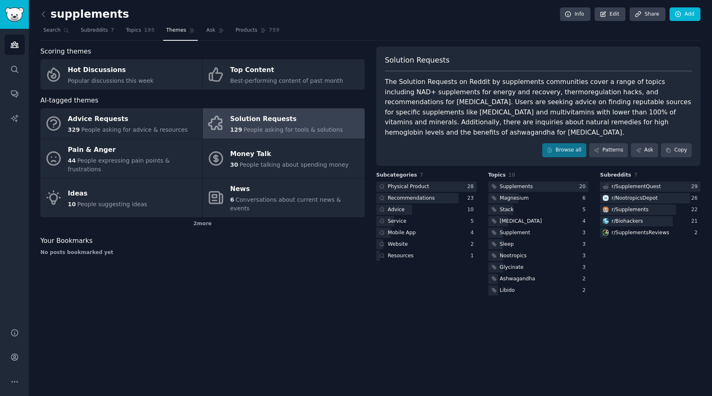
click at [628, 123] on div "The Solution Requests on Reddit by supplements communities cover a range of top…" at bounding box center [538, 107] width 307 height 61
click at [42, 15] on icon at bounding box center [43, 14] width 9 height 9
